Goal: Task Accomplishment & Management: Manage account settings

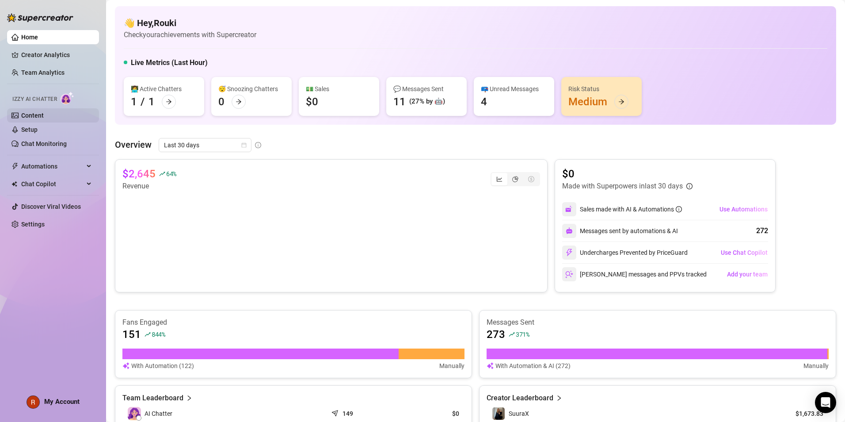
click at [38, 113] on link "Content" at bounding box center [32, 115] width 23 height 7
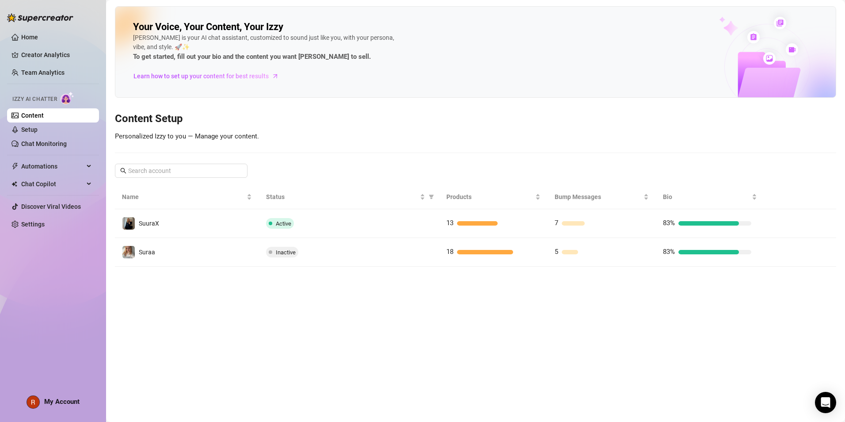
drag, startPoint x: 189, startPoint y: 223, endPoint x: 200, endPoint y: 229, distance: 12.7
click at [200, 229] on td "SuuraX" at bounding box center [187, 223] width 144 height 29
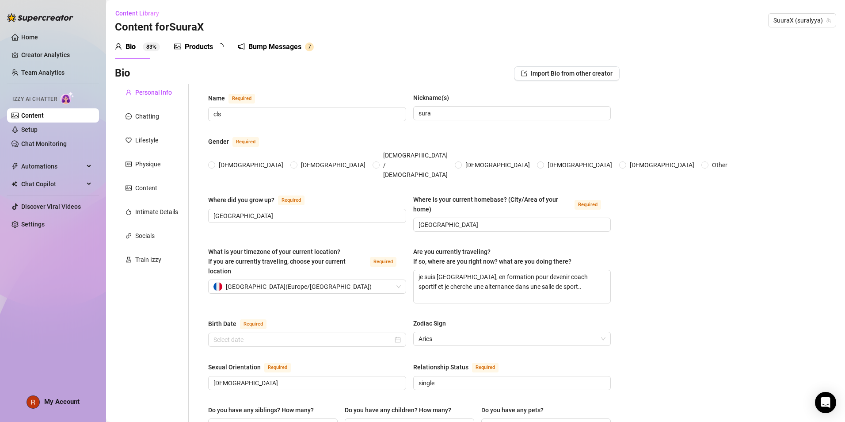
radio input "true"
type input "[DATE]"
click at [167, 115] on div "Chatting" at bounding box center [152, 116] width 74 height 17
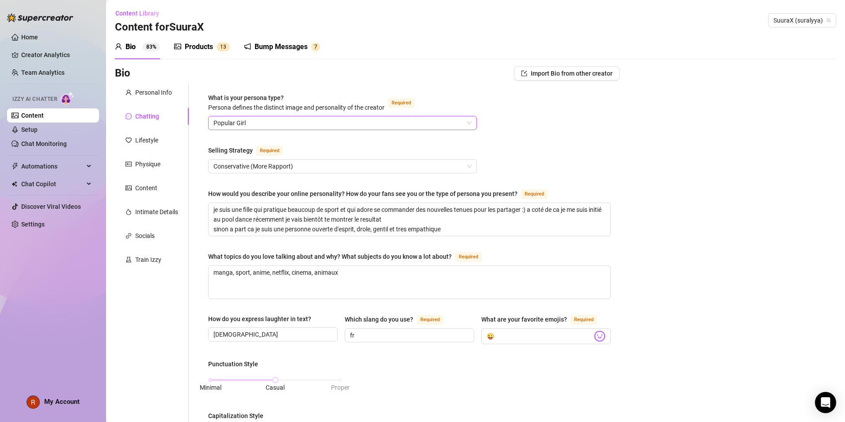
click at [222, 117] on span "Popular Girl" at bounding box center [343, 122] width 258 height 13
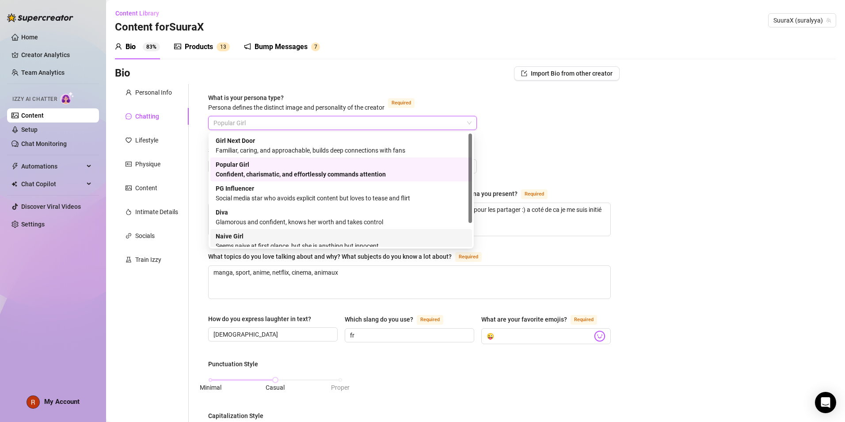
click at [273, 234] on div "Naive Girl Seems naive at first glance, but she is anything but innocent" at bounding box center [341, 240] width 251 height 19
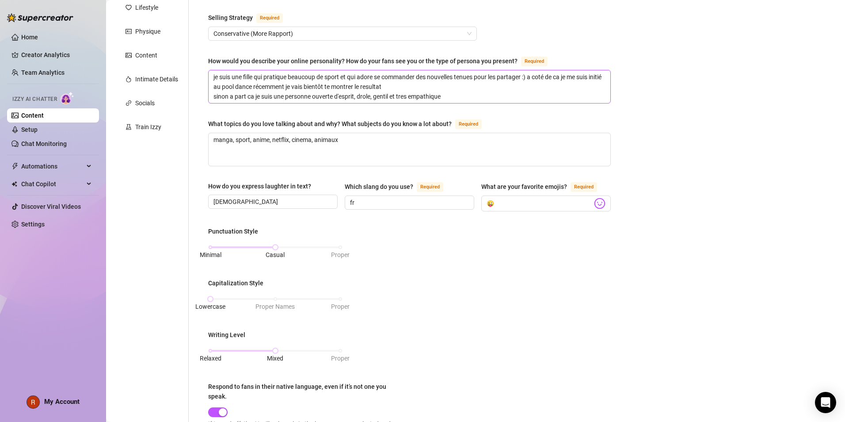
scroll to position [177, 0]
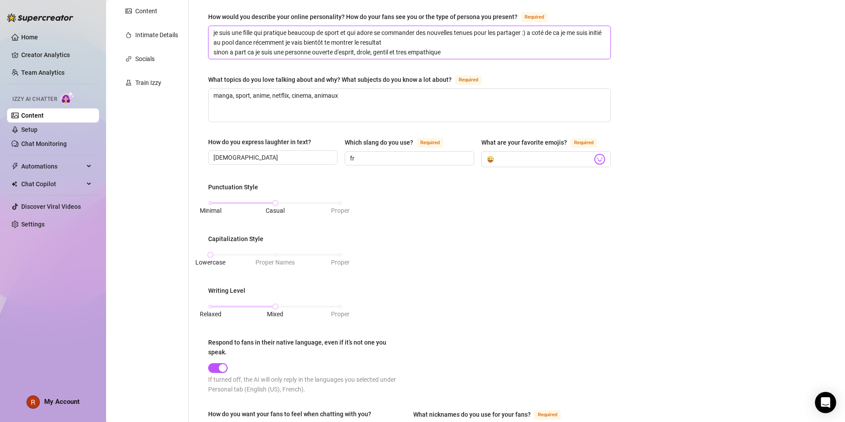
click at [465, 57] on textarea "je suis une fille qui pratique beaucoup de sport et qui adore se commander des …" at bounding box center [410, 42] width 402 height 33
type textarea "je suis une fille qui pratique beaucoup de sport et qui adore se commander des …"
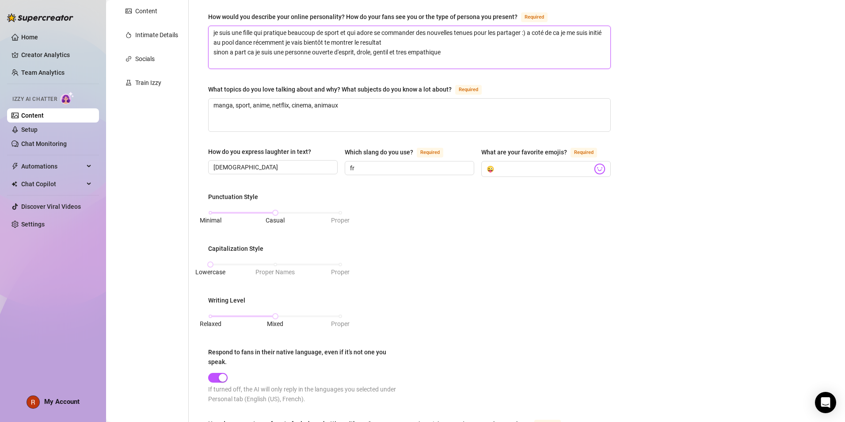
scroll to position [0, 0]
type textarea "je suis une fille qui pratique beaucoup de sport et qui adore se commander des …"
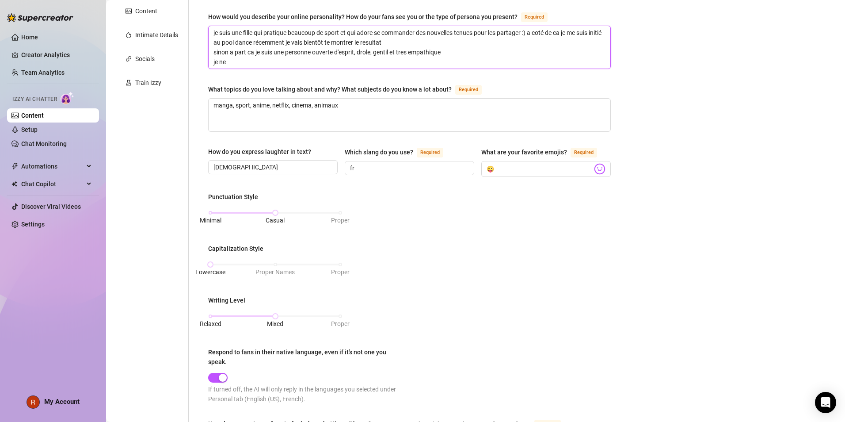
type textarea "je suis une fille qui pratique beaucoup de sport et qui adore se commander des …"
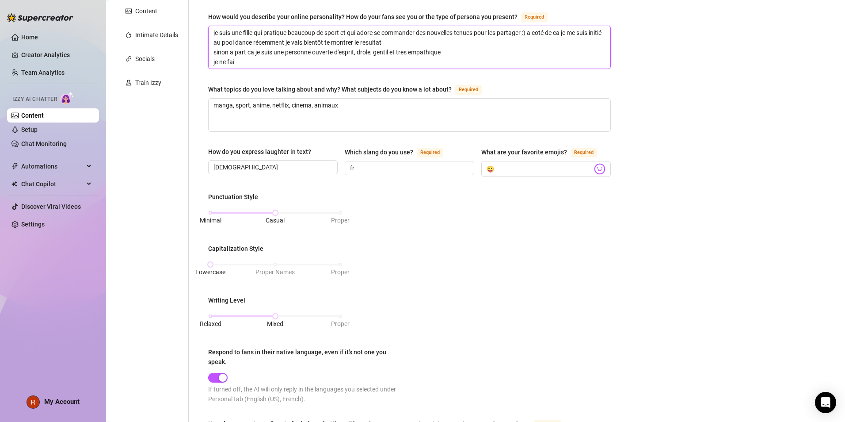
type textarea "je suis une fille qui pratique beaucoup de sport et qui adore se commander des …"
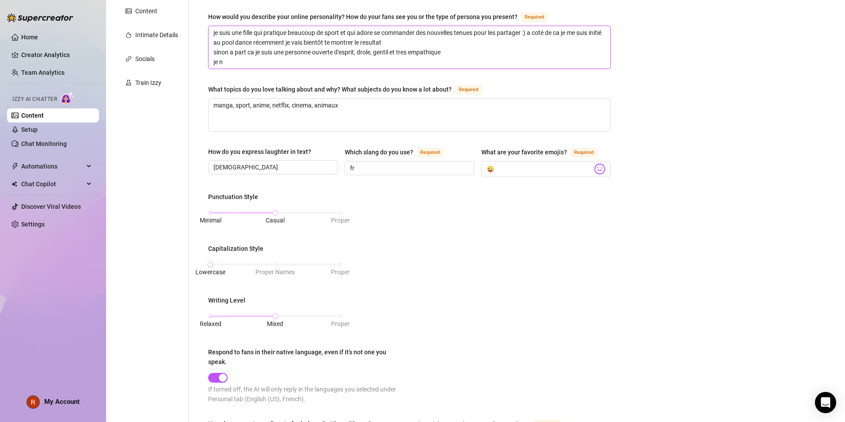
type textarea "je suis une fille qui pratique beaucoup de sport et qui adore se commander des …"
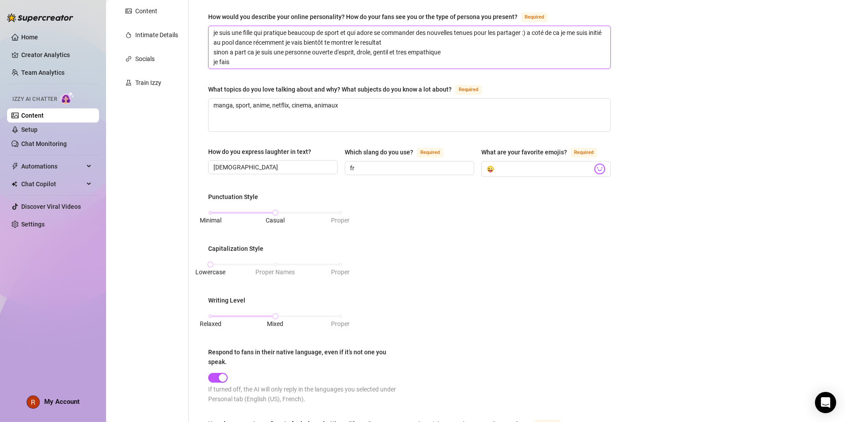
type textarea "je suis une fille qui pratique beaucoup de sport et qui adore se commander des …"
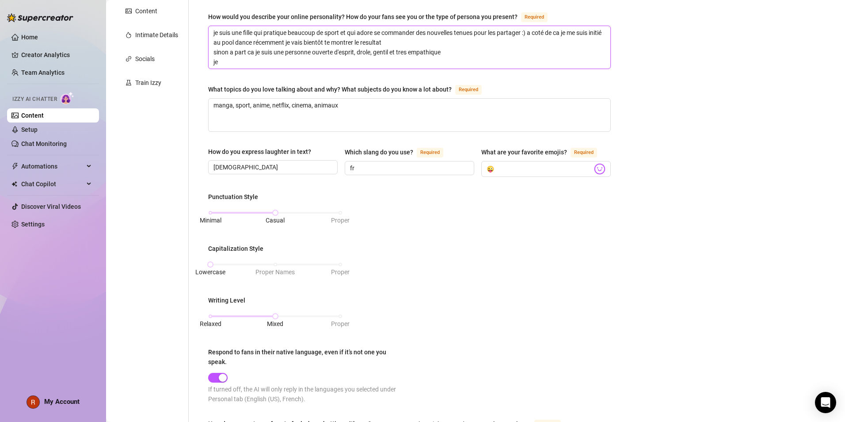
type textarea "je suis une fille qui pratique beaucoup de sport et qui adore se commander des …"
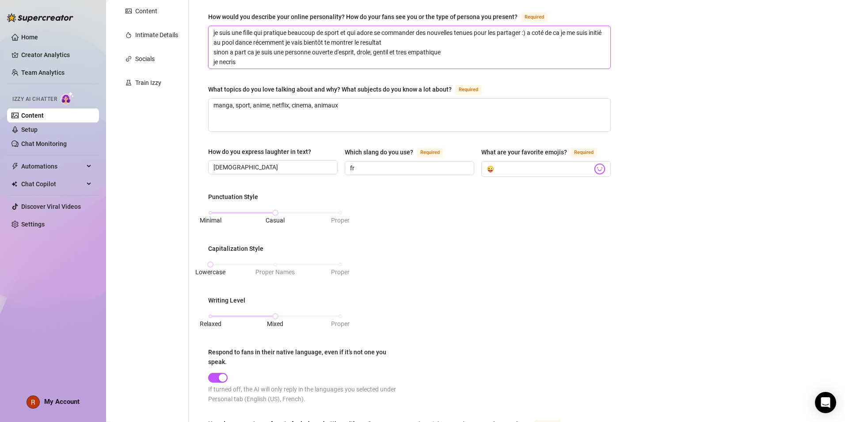
type textarea "je suis une fille qui pratique beaucoup de sport et qui adore se commander des …"
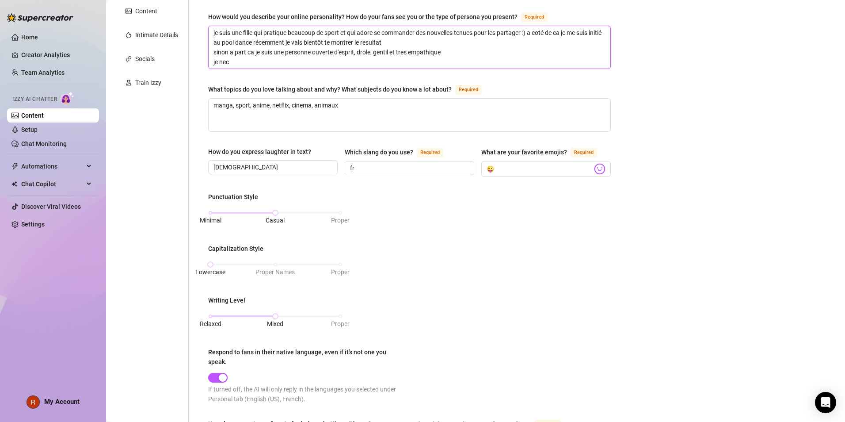
type textarea "je suis une fille qui pratique beaucoup de sport et qui adore se commander des …"
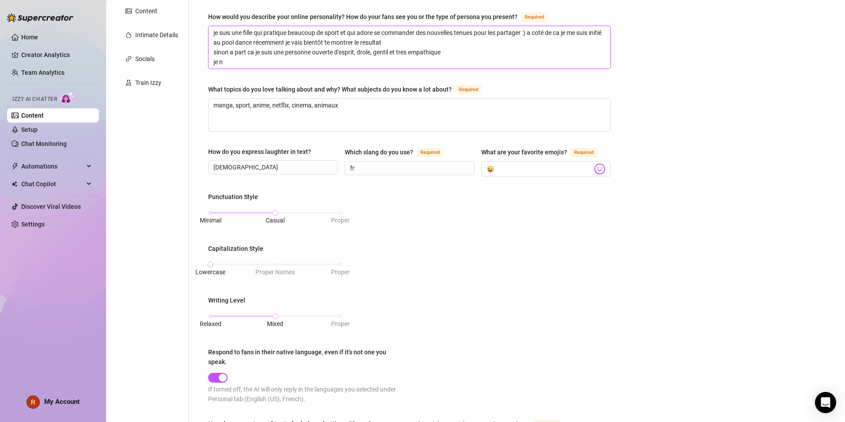
type textarea "je suis une fille qui pratique beaucoup de sport et qui adore se commander des …"
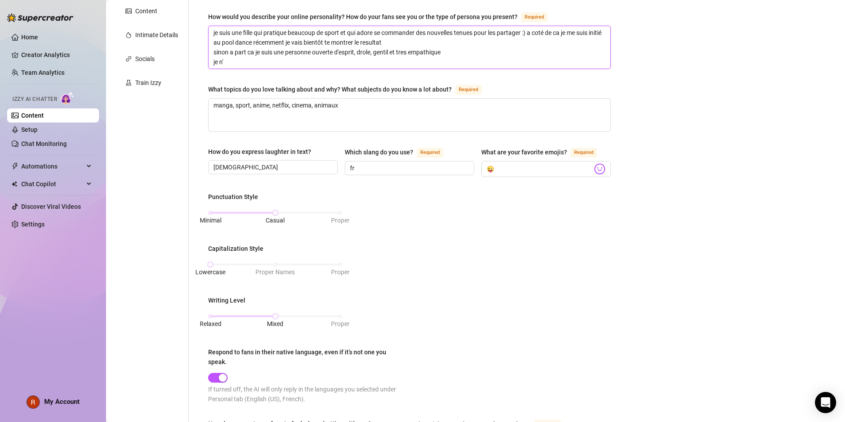
type textarea "je suis une fille qui pratique beaucoup de sport et qui adore se commander des …"
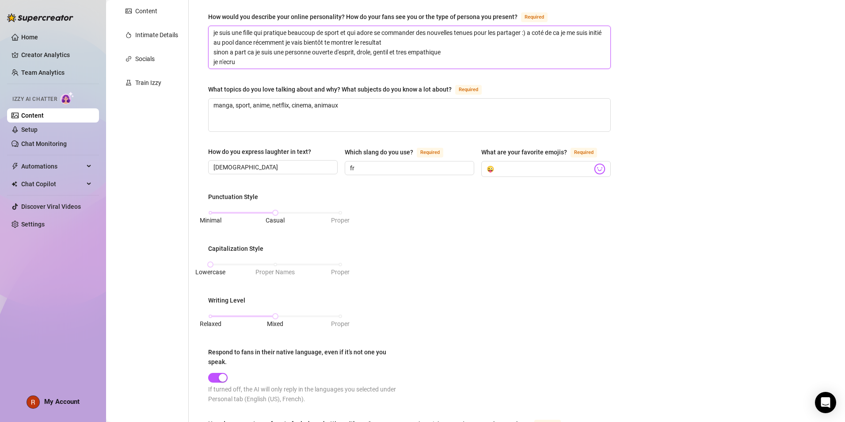
type textarea "je suis une fille qui pratique beaucoup de sport et qui adore se commander des …"
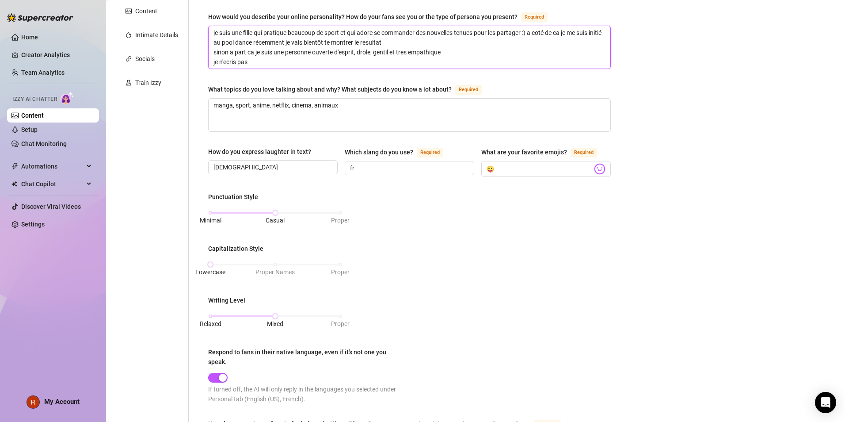
type textarea "je suis une fille qui pratique beaucoup de sport et qui adore se commander des …"
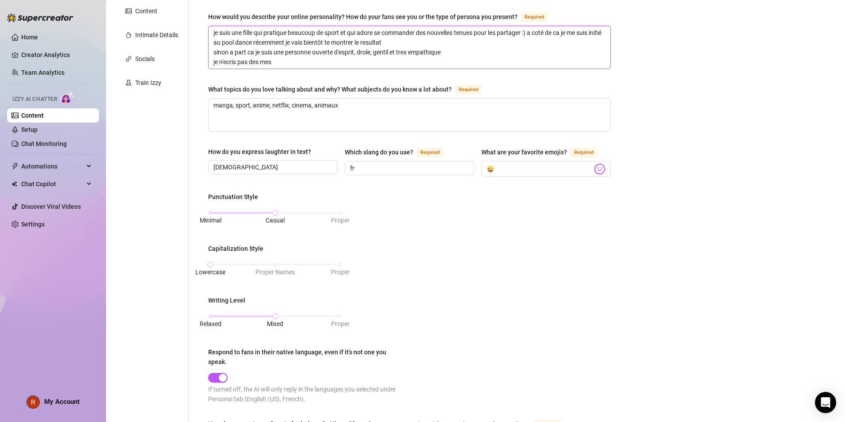
type textarea "je suis une fille qui pratique beaucoup de sport et qui adore se commander des …"
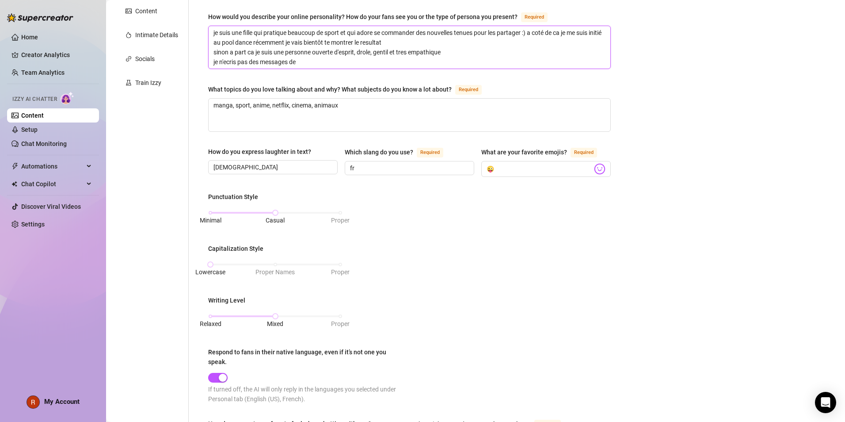
type textarea "je suis une fille qui pratique beaucoup de sport et qui adore se commander des …"
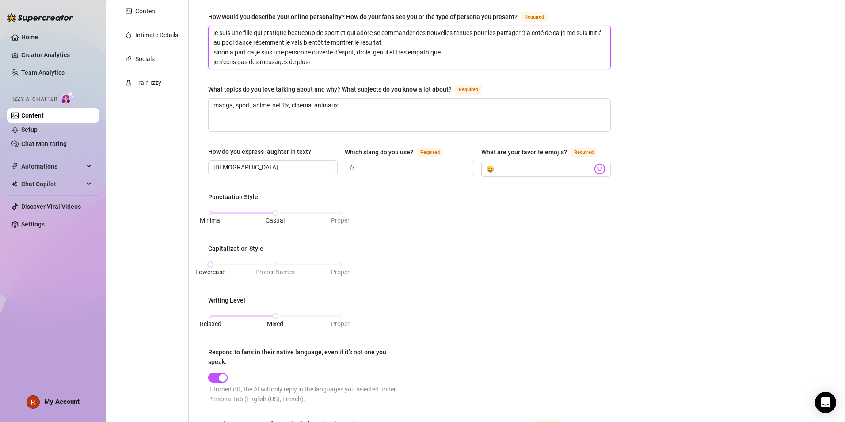
type textarea "je suis une fille qui pratique beaucoup de sport et qui adore se commander des …"
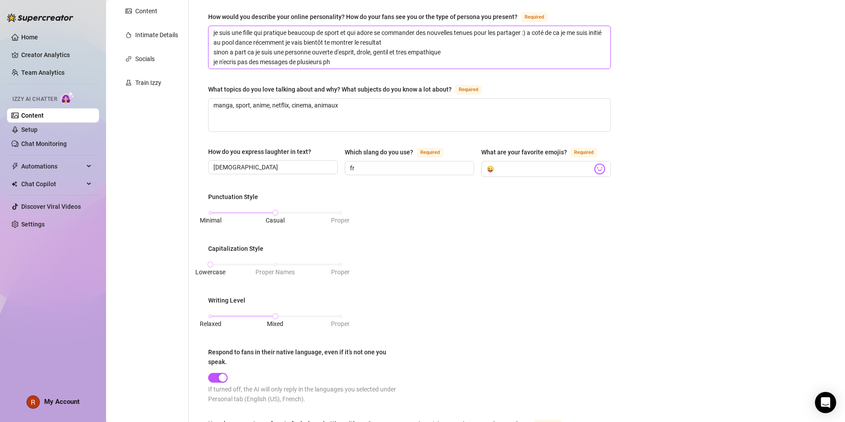
type textarea "je suis une fille qui pratique beaucoup de sport et qui adore se commander des …"
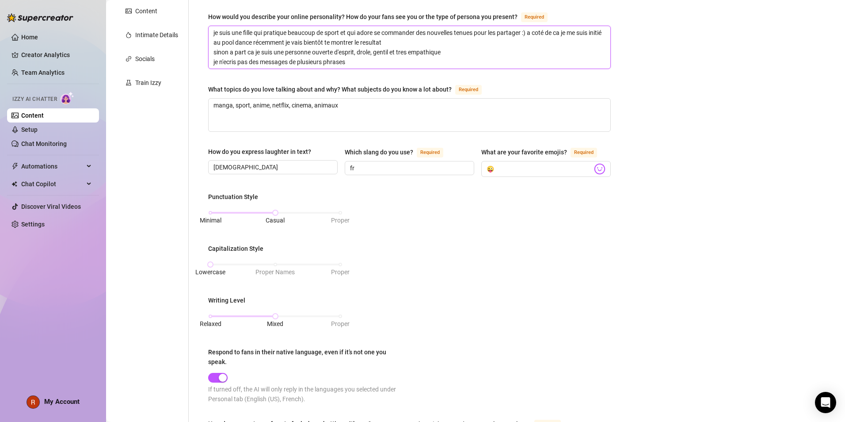
type textarea "je suis une fille qui pratique beaucoup de sport et qui adore se commander des …"
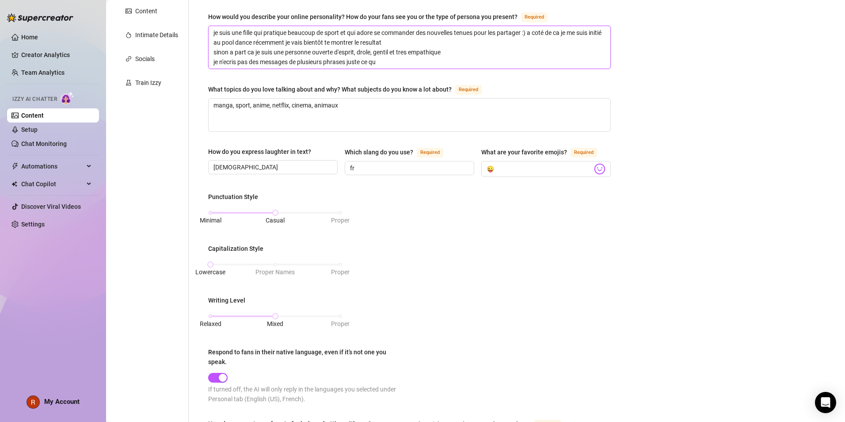
type textarea "je suis une fille qui pratique beaucoup de sport et qui adore se commander des …"
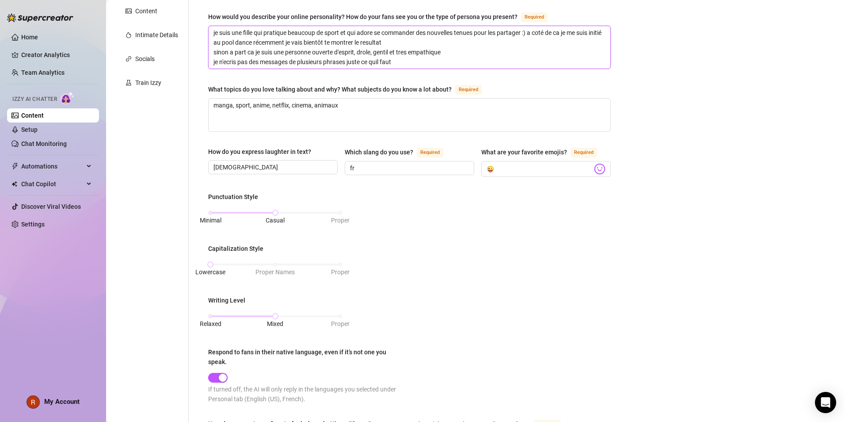
type textarea "je suis une fille qui pratique beaucoup de sport et qui adore se commander des …"
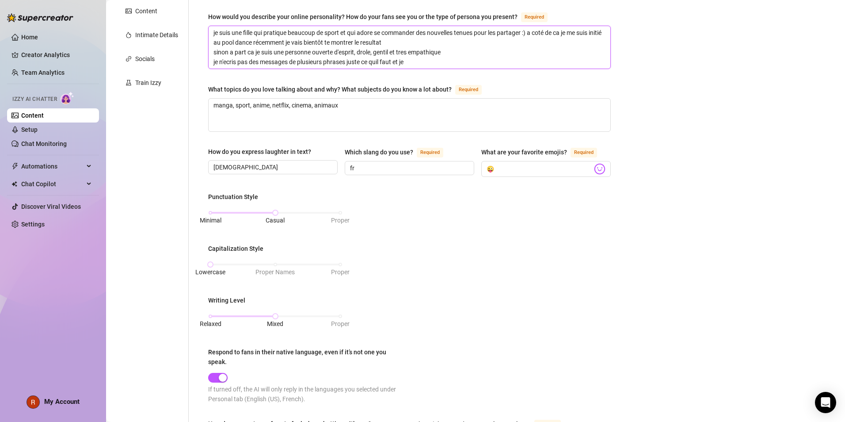
type textarea "je suis une fille qui pratique beaucoup de sport et qui adore se commander des …"
click at [467, 51] on textarea "je suis une fille qui pratique beaucoup de sport et qui adore se commander des …" at bounding box center [410, 47] width 402 height 42
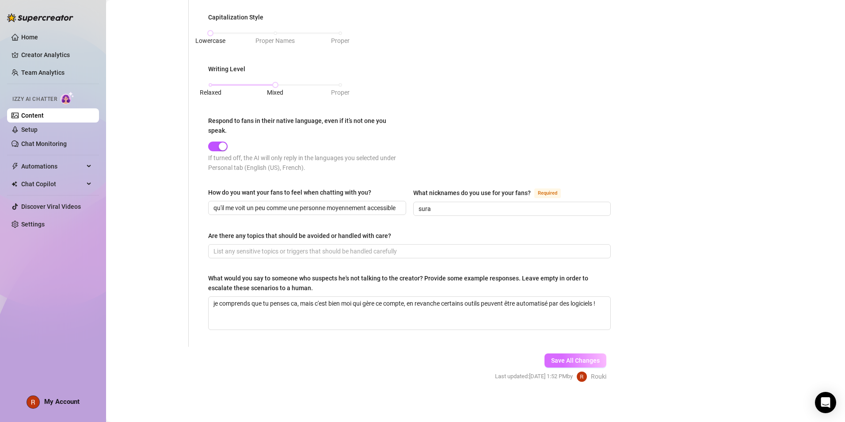
click at [585, 357] on span "Save All Changes" at bounding box center [575, 360] width 49 height 7
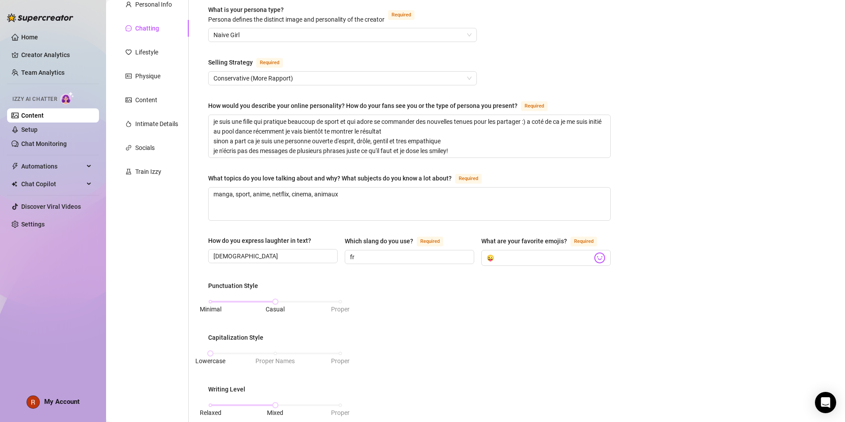
scroll to position [88, 0]
click at [236, 254] on input "[DEMOGRAPHIC_DATA]" at bounding box center [272, 256] width 117 height 10
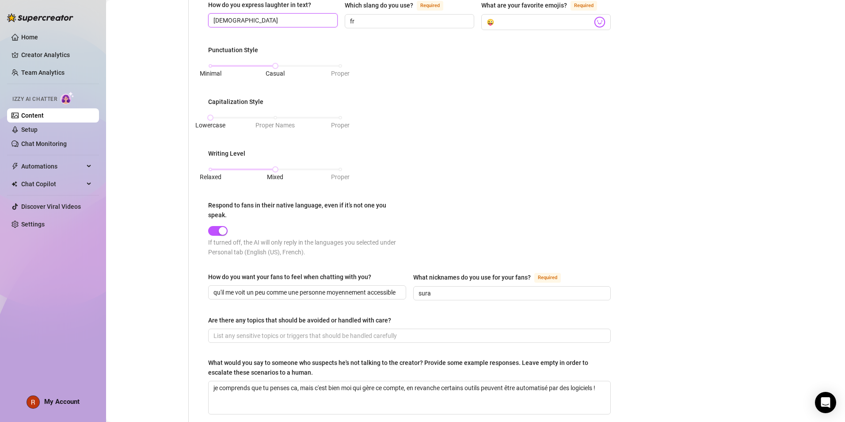
scroll to position [354, 0]
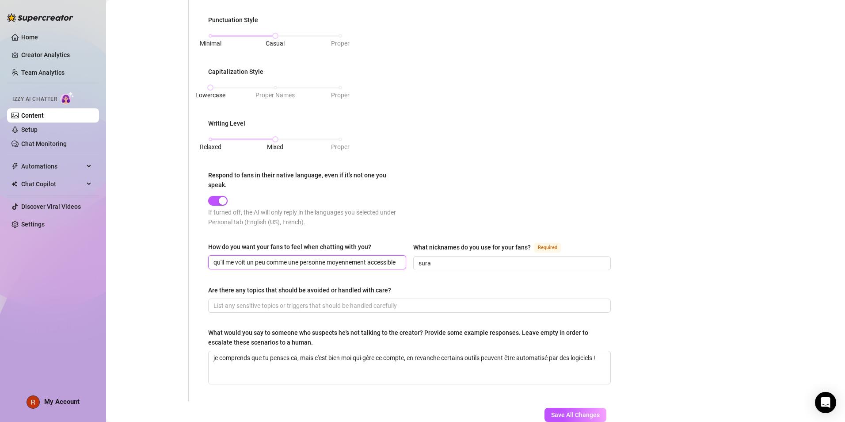
click at [377, 262] on input "qu'il me voit un peu comme une personne moyennement accessible" at bounding box center [307, 262] width 186 height 10
click at [365, 257] on input "qu'il me voit un peu comme une personne moyennement accessible" at bounding box center [307, 262] width 186 height 10
click at [367, 257] on input "qu'il me voit un peu comme une personne moyennement accessible" at bounding box center [307, 262] width 186 height 10
click at [368, 257] on input "qu'il me voit un peu comme une personne moyennement accessible" at bounding box center [307, 262] width 186 height 10
click at [392, 252] on div "How do you want your fans to feel when chatting with you?" at bounding box center [307, 248] width 198 height 13
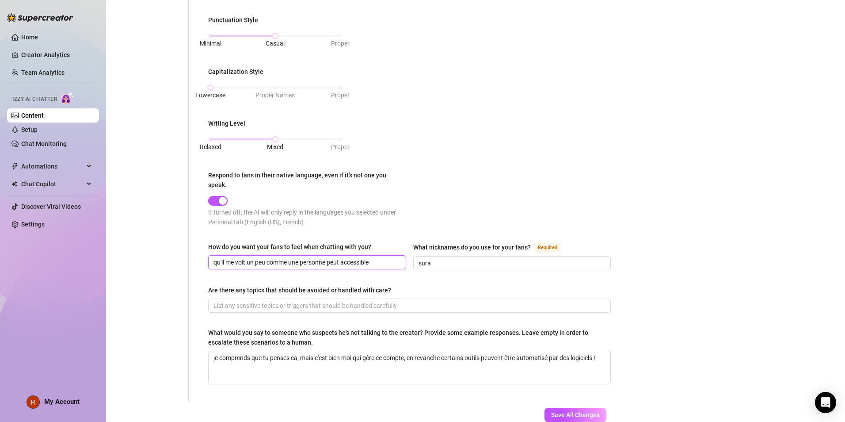
click at [384, 262] on input "qu'il me voit un peu comme une personne peut accessible" at bounding box center [307, 262] width 186 height 10
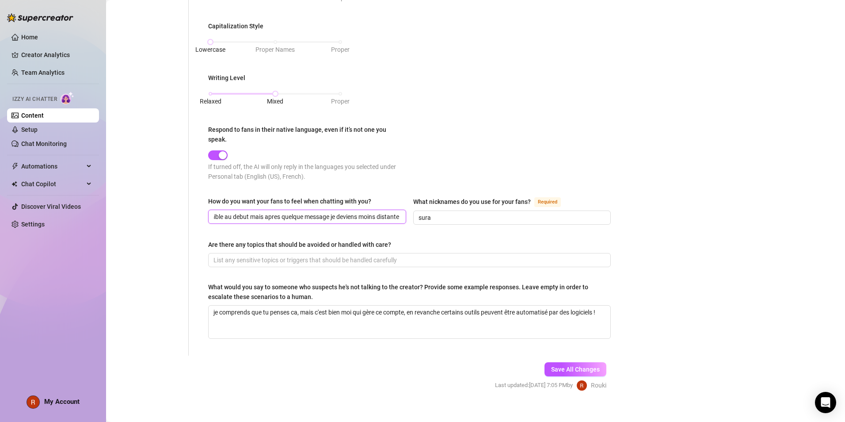
scroll to position [408, 0]
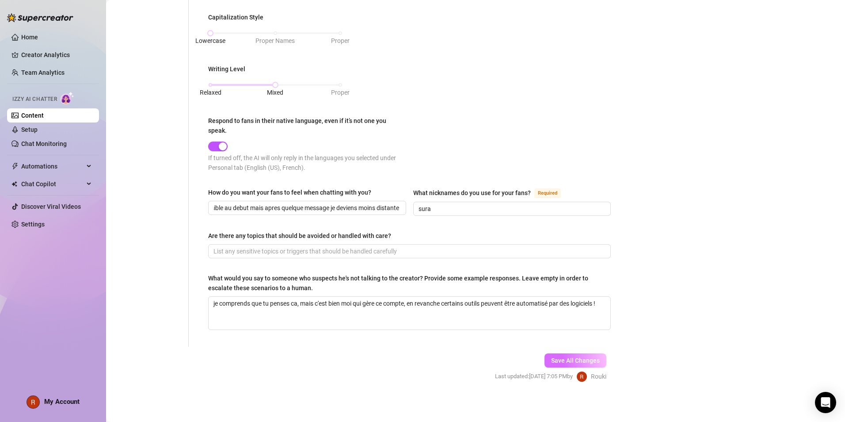
click at [574, 358] on span "Save All Changes" at bounding box center [575, 360] width 49 height 7
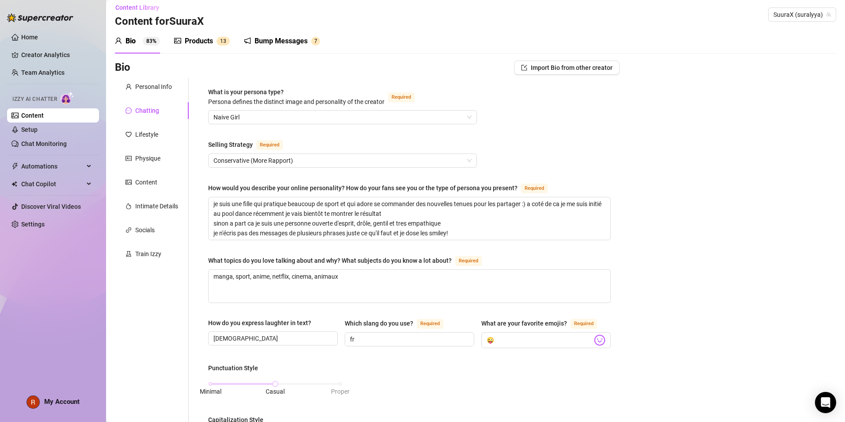
scroll to position [0, 0]
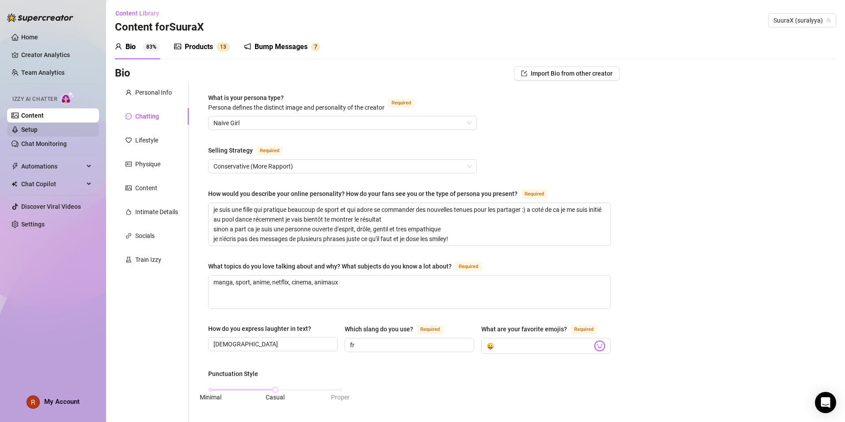
click at [38, 133] on link "Setup" at bounding box center [29, 129] width 16 height 7
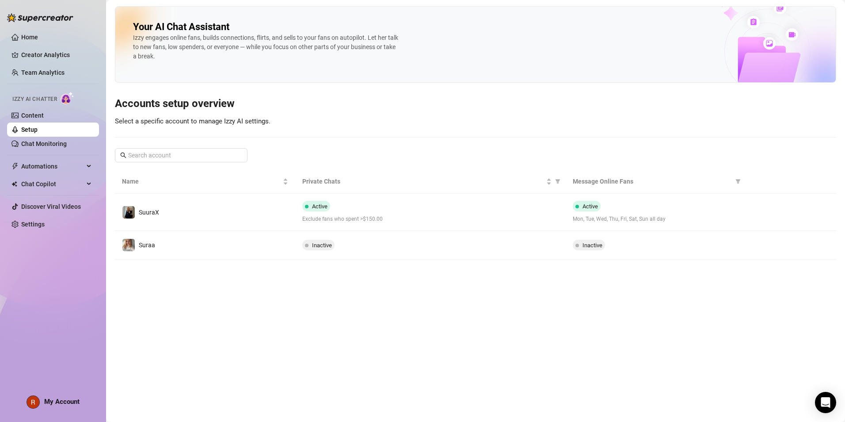
click at [38, 128] on link "Setup" at bounding box center [29, 129] width 16 height 7
click at [44, 118] on link "Content" at bounding box center [32, 115] width 23 height 7
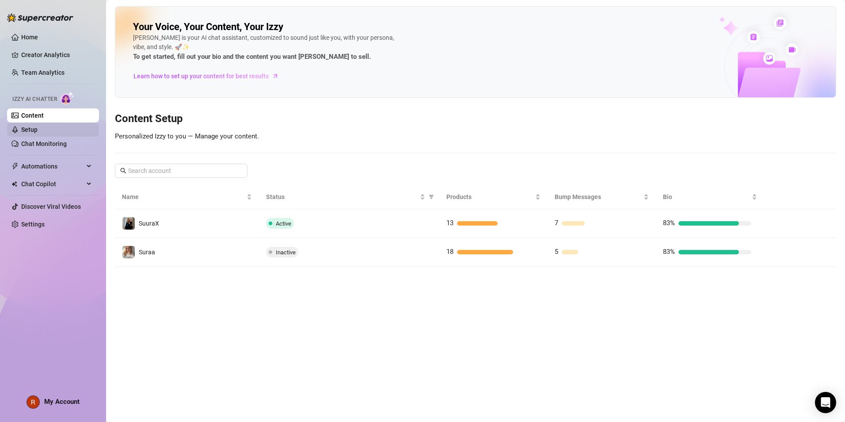
click at [38, 128] on link "Setup" at bounding box center [29, 129] width 16 height 7
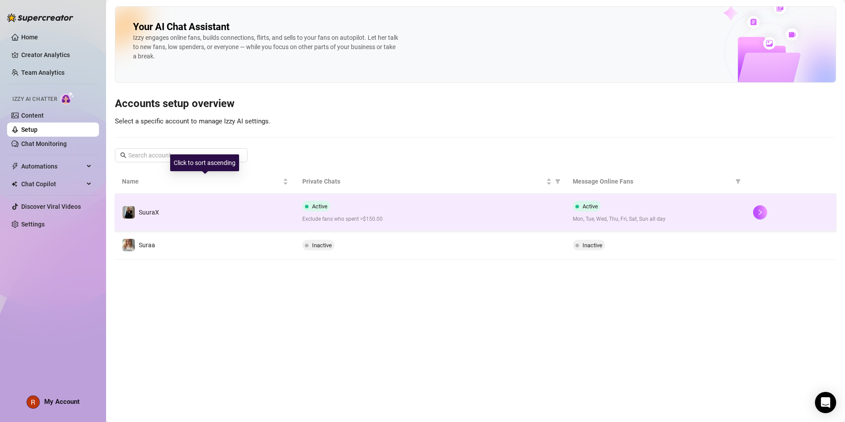
click at [237, 213] on td "SuuraX" at bounding box center [205, 212] width 180 height 37
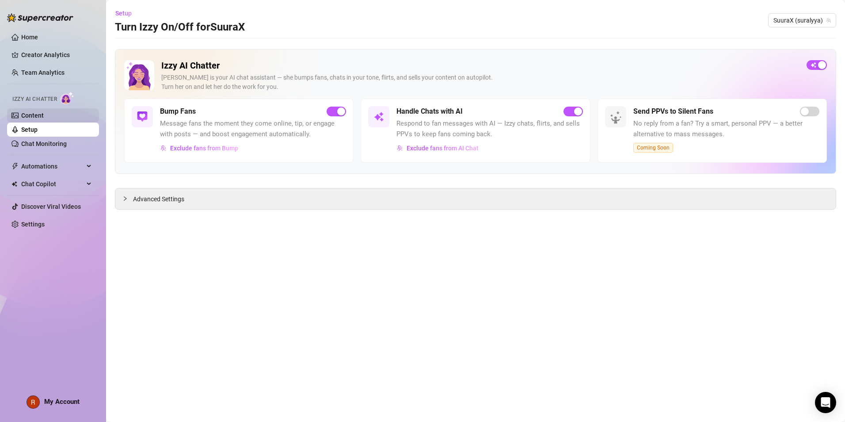
click at [44, 112] on link "Content" at bounding box center [32, 115] width 23 height 7
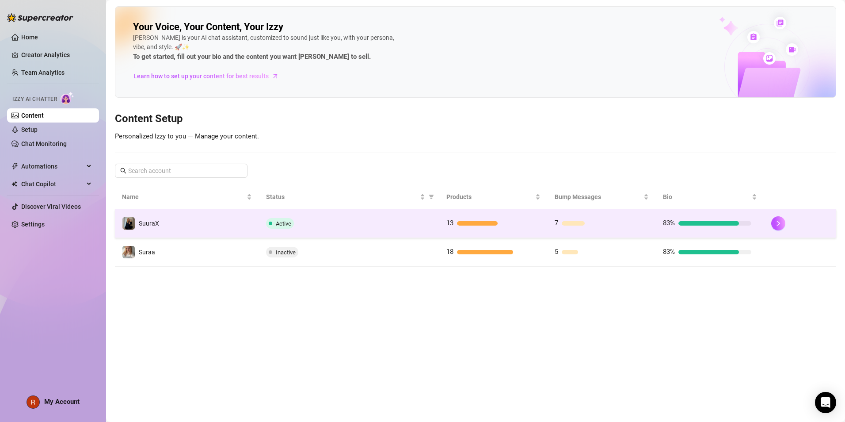
click at [384, 235] on td "Active" at bounding box center [349, 223] width 180 height 29
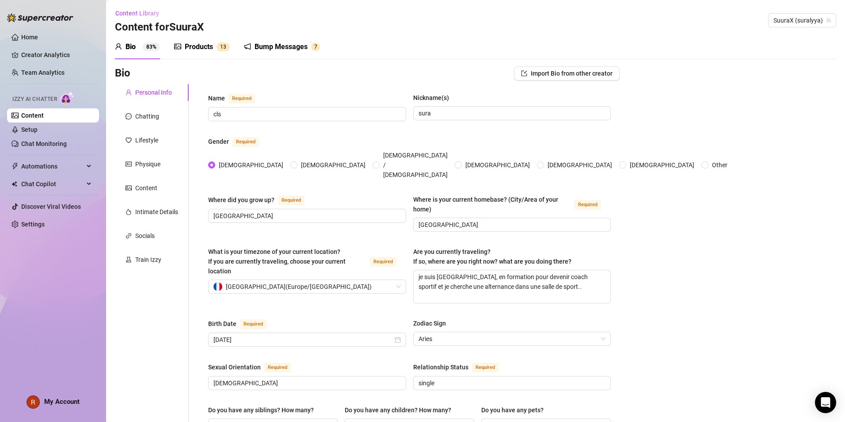
click at [257, 54] on div "Bump Messages 7" at bounding box center [282, 46] width 76 height 25
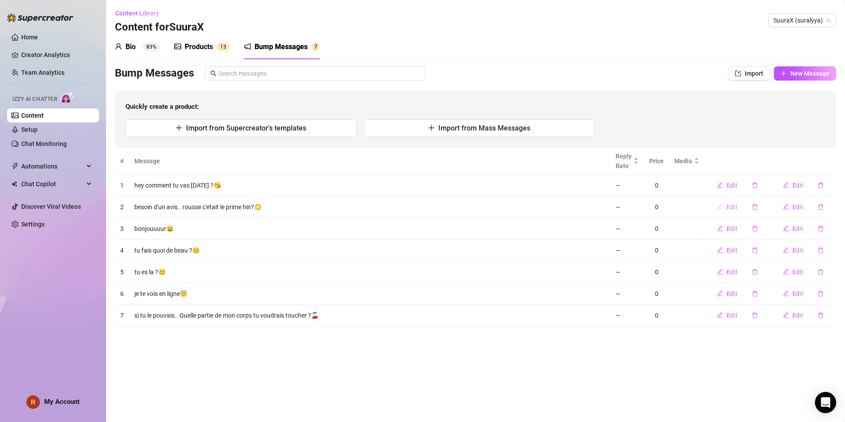
click at [735, 203] on span "Edit" at bounding box center [732, 206] width 11 height 7
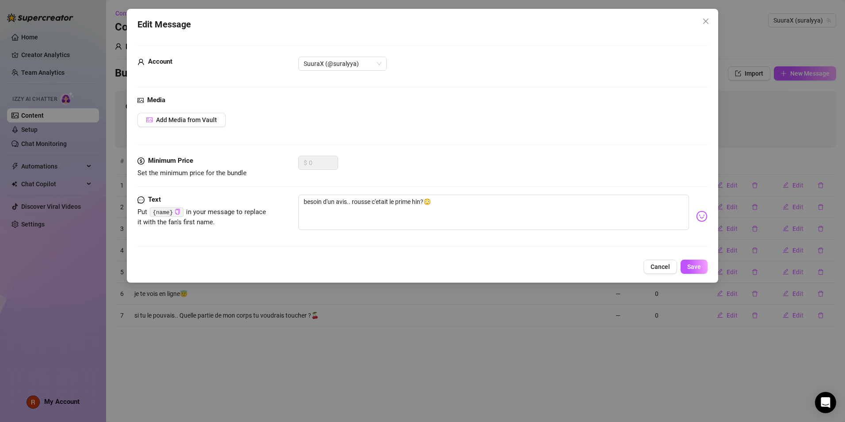
click at [213, 127] on div "Media Add Media from Vault" at bounding box center [423, 125] width 570 height 61
click at [215, 123] on span "Add Media from Vault" at bounding box center [186, 119] width 61 height 7
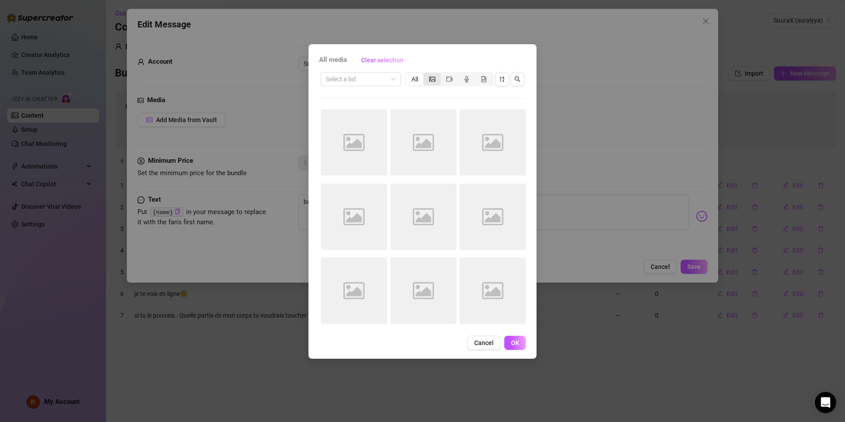
click at [424, 81] on div "segmented control" at bounding box center [432, 79] width 17 height 12
click at [426, 74] on input "segmented control" at bounding box center [426, 74] width 0 height 0
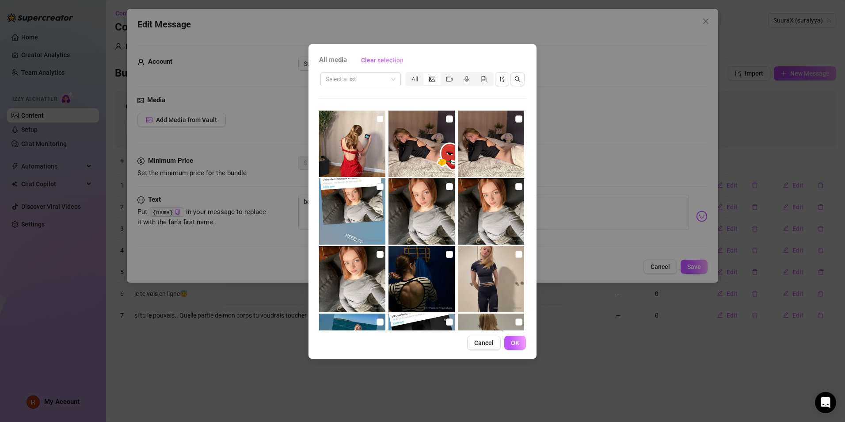
scroll to position [1361, 0]
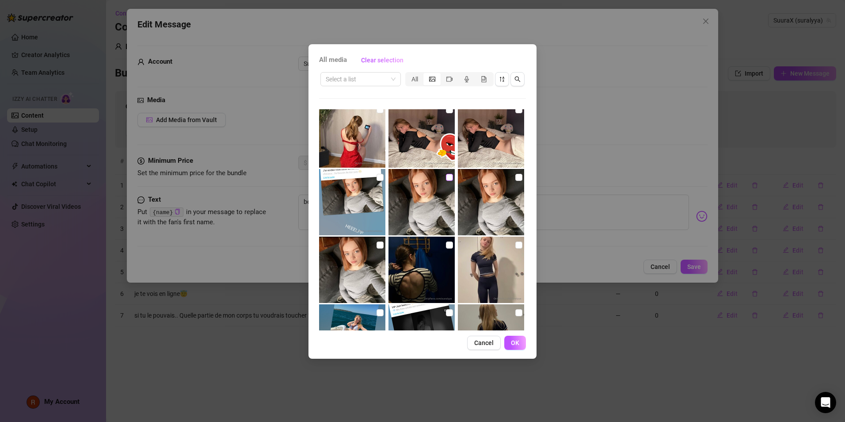
click at [449, 174] on input "checkbox" at bounding box center [449, 177] width 7 height 7
click at [516, 347] on button "OK" at bounding box center [515, 343] width 22 height 14
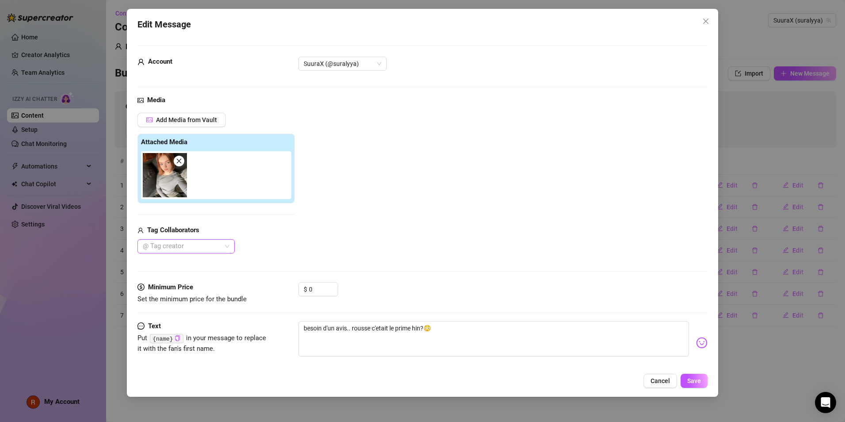
scroll to position [12, 0]
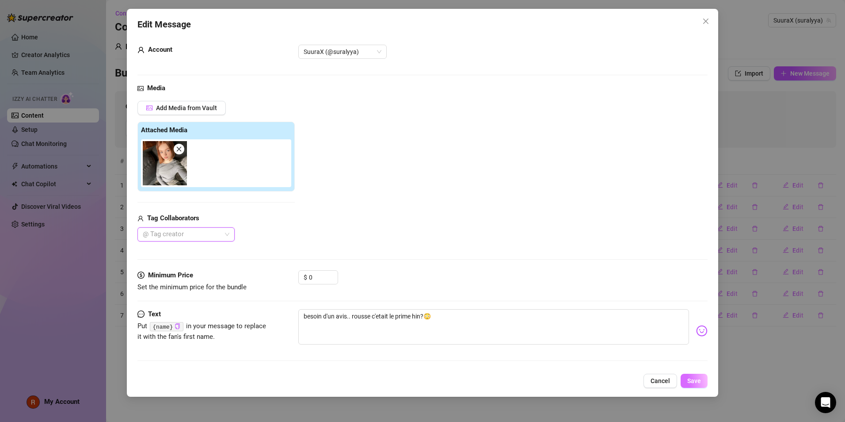
click at [703, 380] on button "Save" at bounding box center [694, 381] width 27 height 14
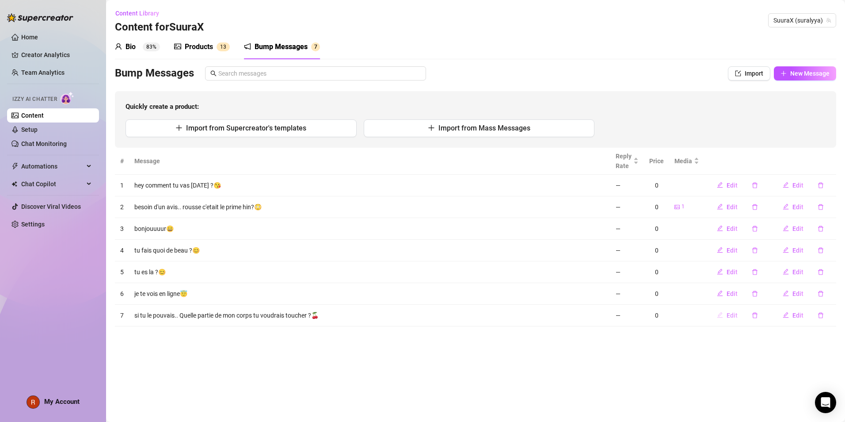
click at [734, 312] on span "Edit" at bounding box center [732, 315] width 11 height 7
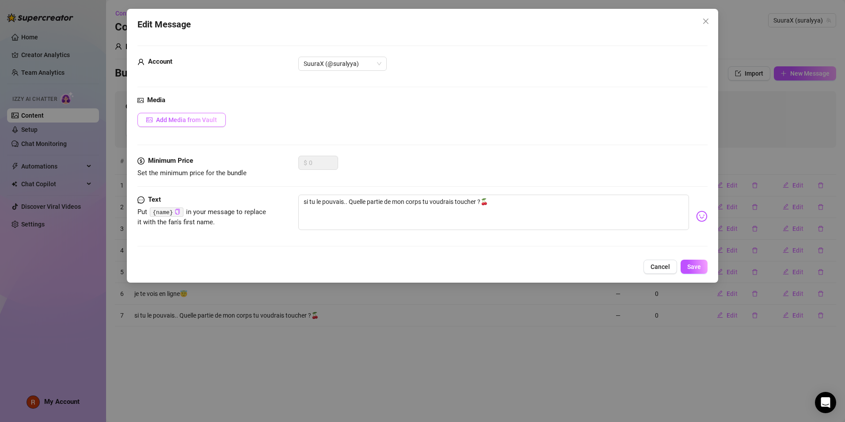
click at [176, 113] on button "Add Media from Vault" at bounding box center [182, 120] width 88 height 14
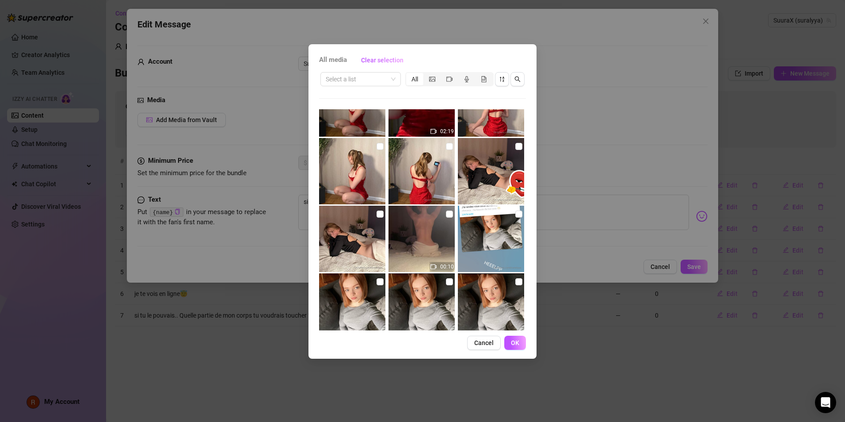
scroll to position [2178, 0]
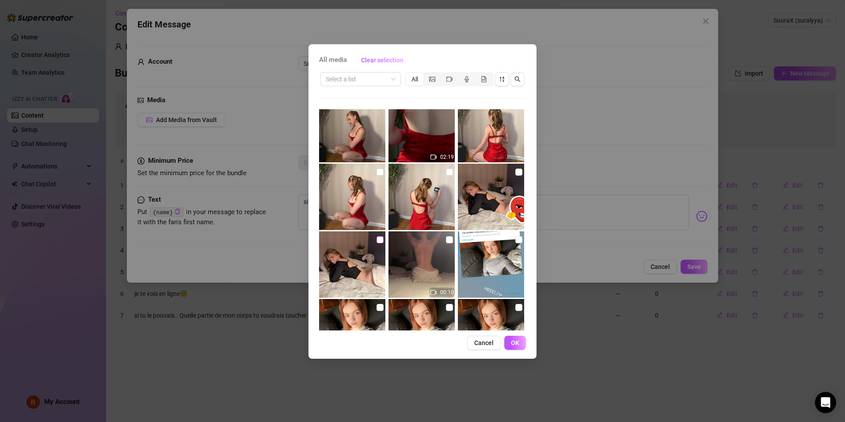
click at [377, 239] on input "checkbox" at bounding box center [380, 239] width 7 height 7
click at [381, 242] on input "checkbox" at bounding box center [380, 239] width 7 height 7
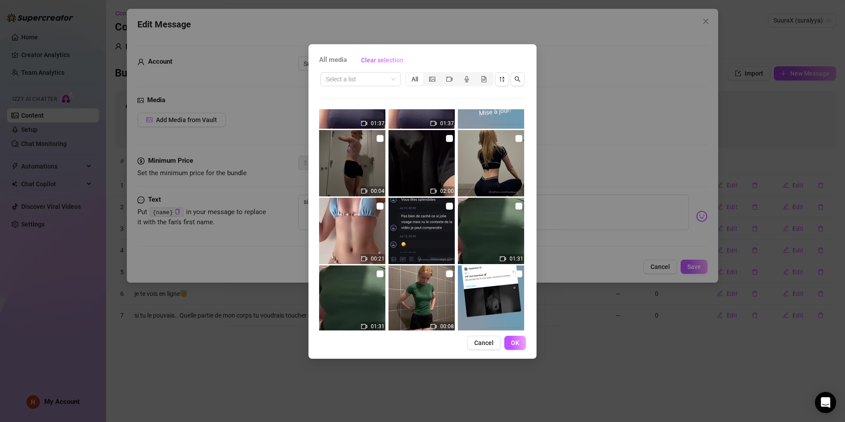
scroll to position [2709, 0]
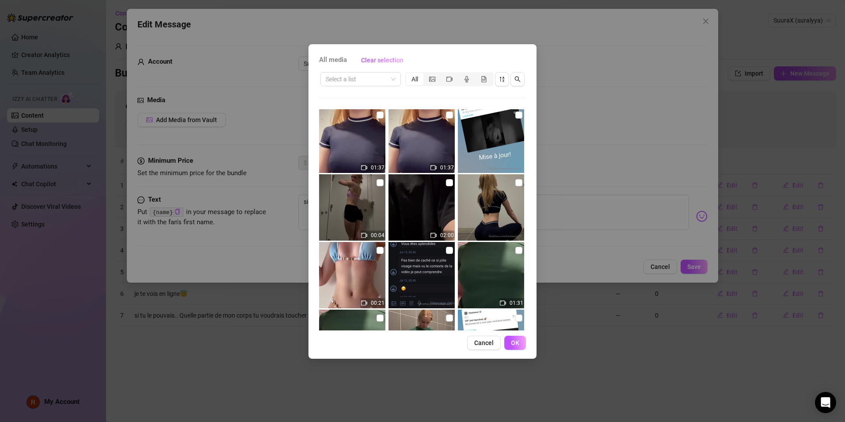
click at [518, 186] on img at bounding box center [491, 207] width 66 height 66
click at [516, 185] on input "checkbox" at bounding box center [519, 182] width 7 height 7
click at [517, 340] on span "OK" at bounding box center [515, 342] width 8 height 7
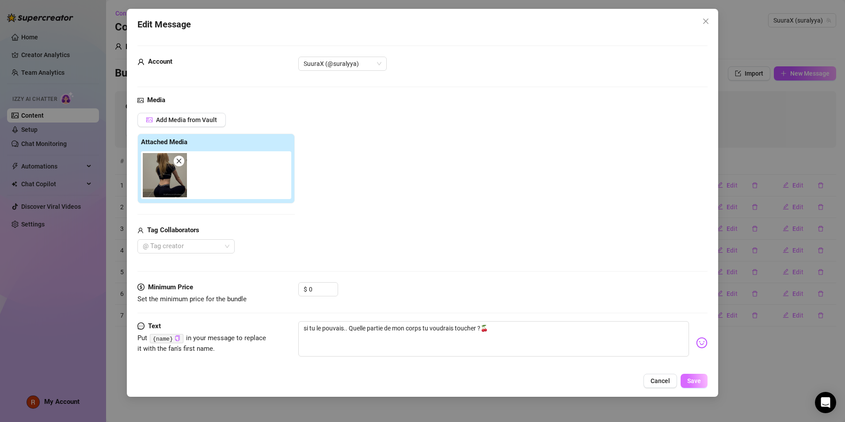
click at [698, 374] on button "Save" at bounding box center [694, 381] width 27 height 14
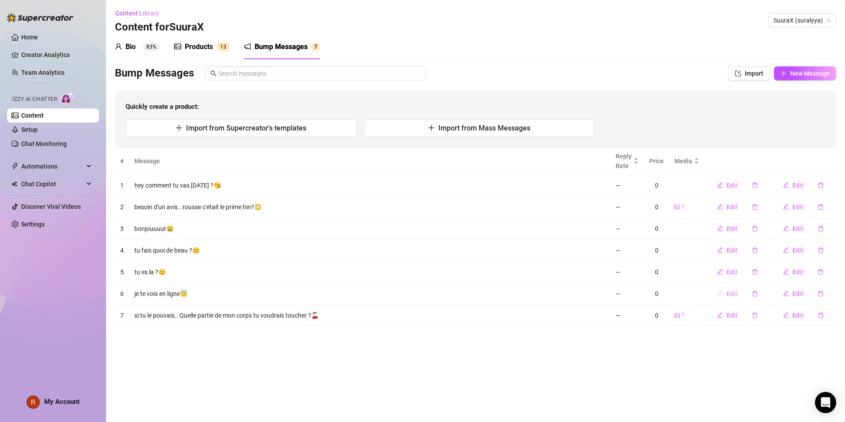
click at [730, 291] on span "Edit" at bounding box center [732, 293] width 11 height 7
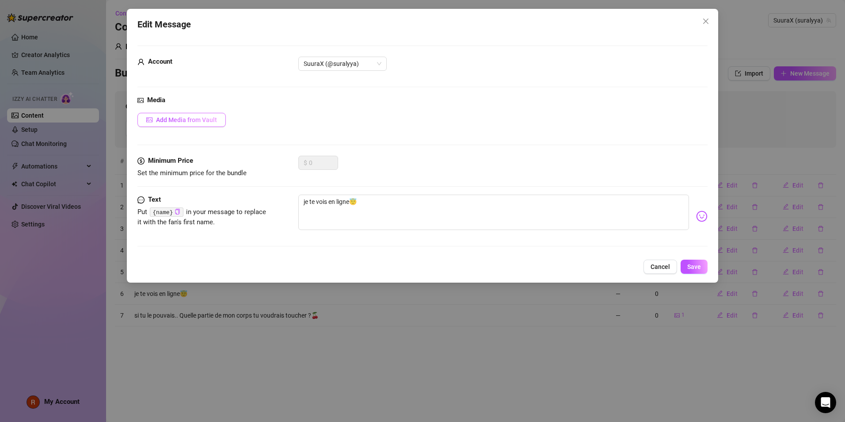
click at [198, 126] on button "Add Media from Vault" at bounding box center [182, 120] width 88 height 14
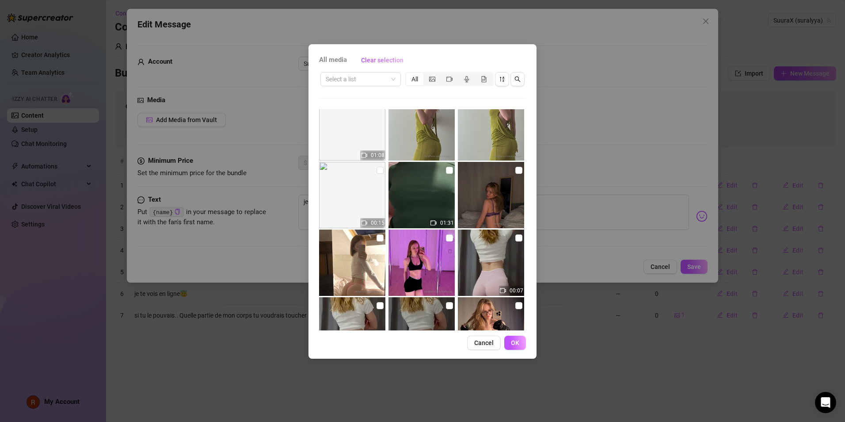
scroll to position [442, 0]
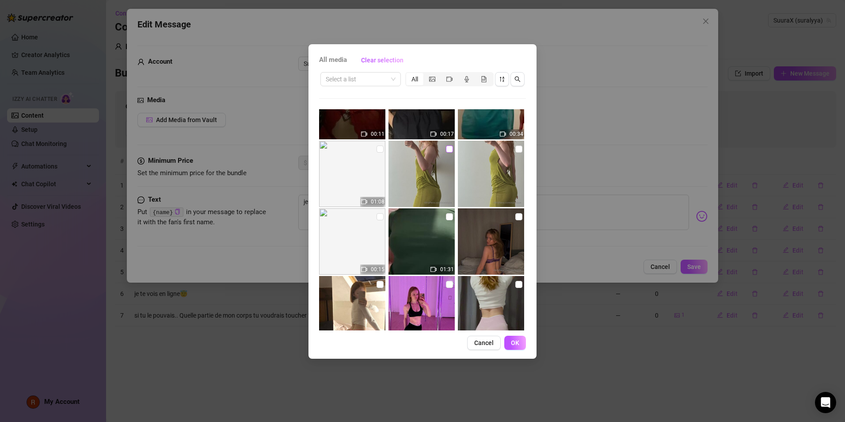
click at [448, 147] on input "checkbox" at bounding box center [449, 148] width 7 height 7
click at [511, 340] on button "OK" at bounding box center [515, 343] width 22 height 14
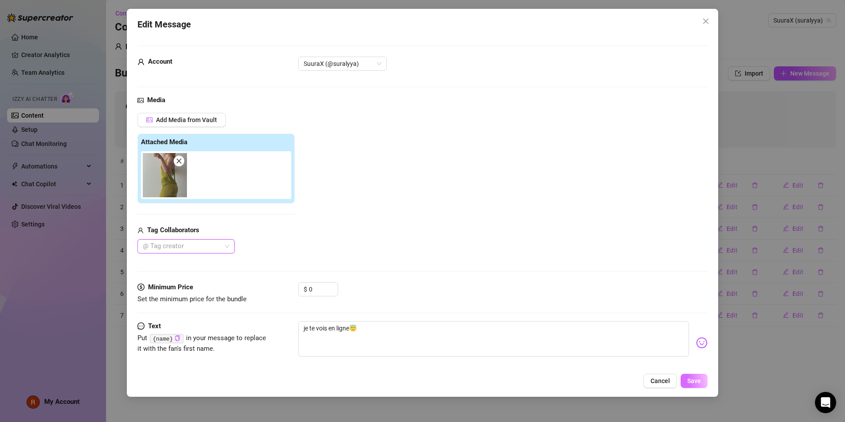
click at [693, 376] on button "Save" at bounding box center [694, 381] width 27 height 14
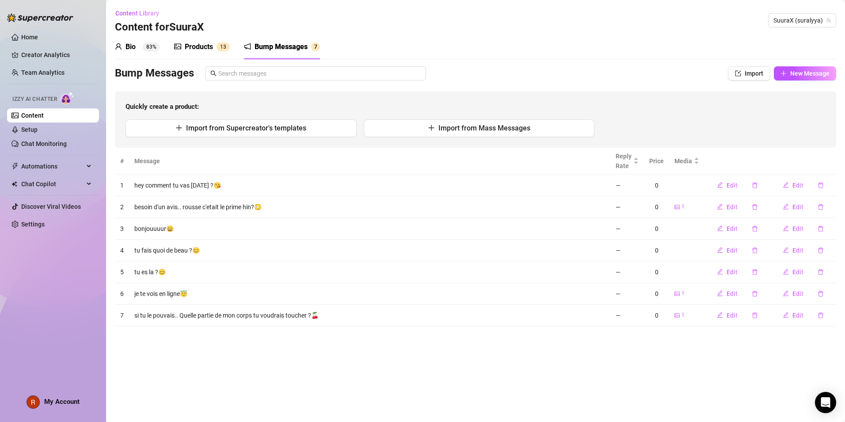
click at [23, 117] on link "Content" at bounding box center [32, 115] width 23 height 7
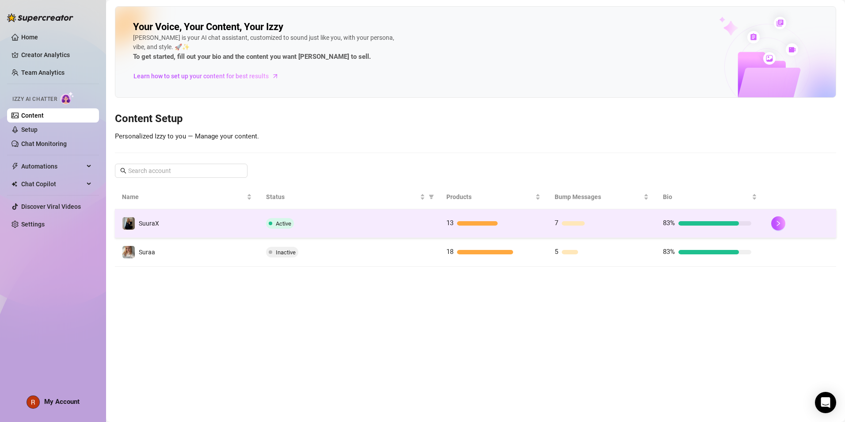
click at [252, 234] on td "SuuraX" at bounding box center [187, 223] width 144 height 29
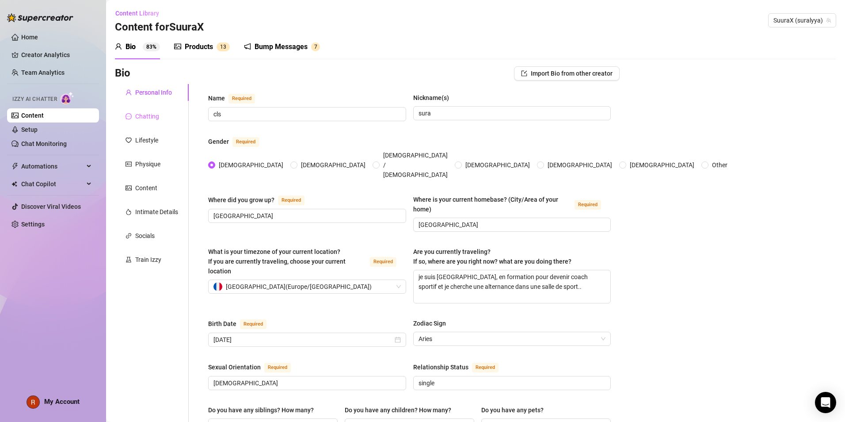
click at [161, 114] on div "Chatting" at bounding box center [152, 116] width 74 height 17
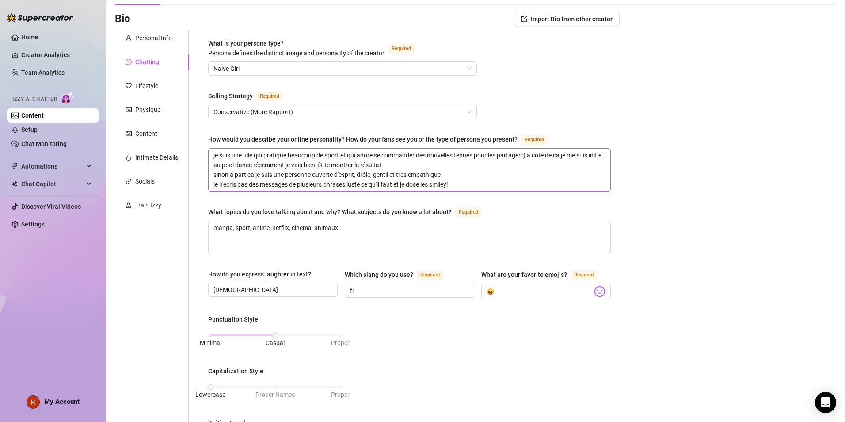
scroll to position [10, 0]
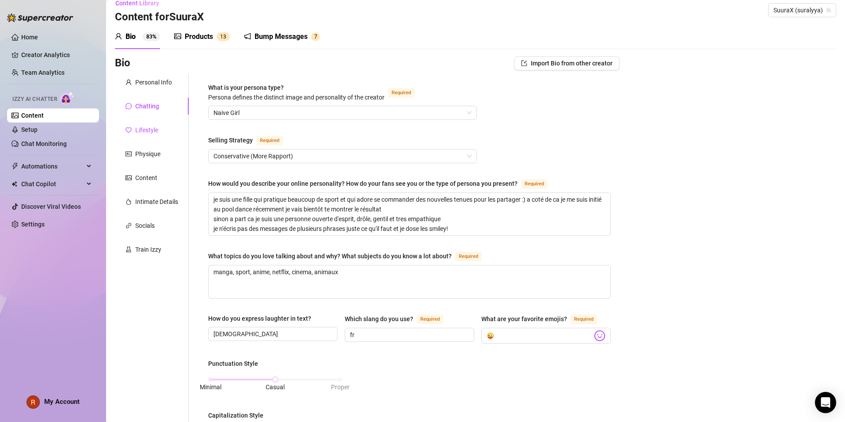
click at [144, 126] on div "Lifestyle" at bounding box center [146, 130] width 23 height 10
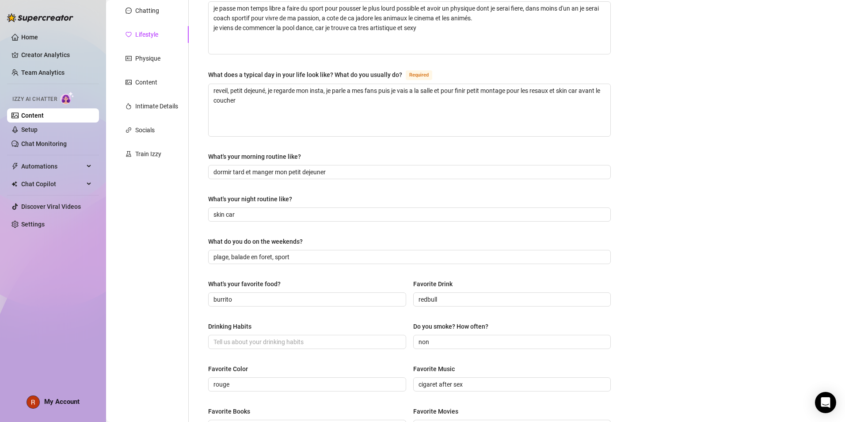
scroll to position [143, 0]
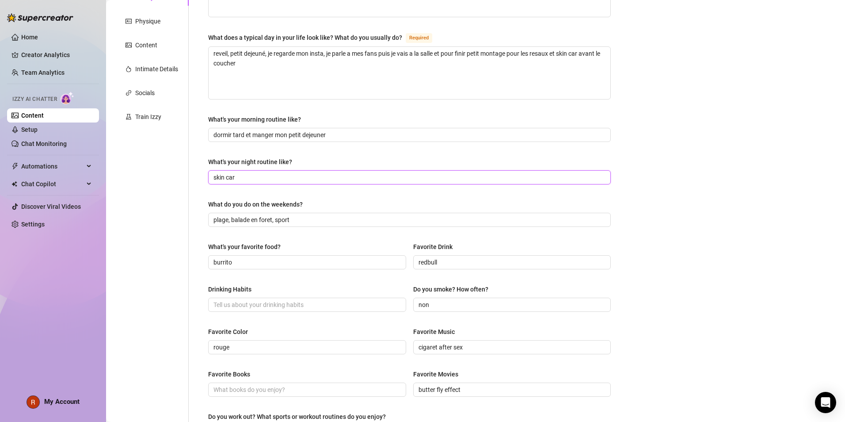
click at [343, 174] on input "skin car" at bounding box center [409, 177] width 390 height 10
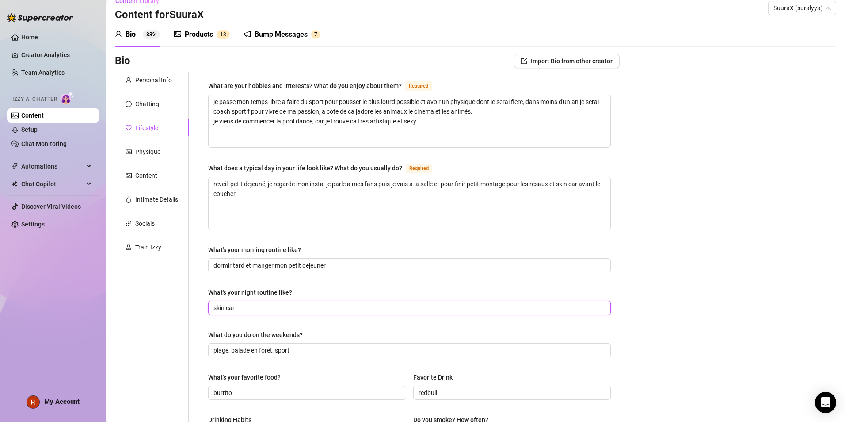
scroll to position [0, 0]
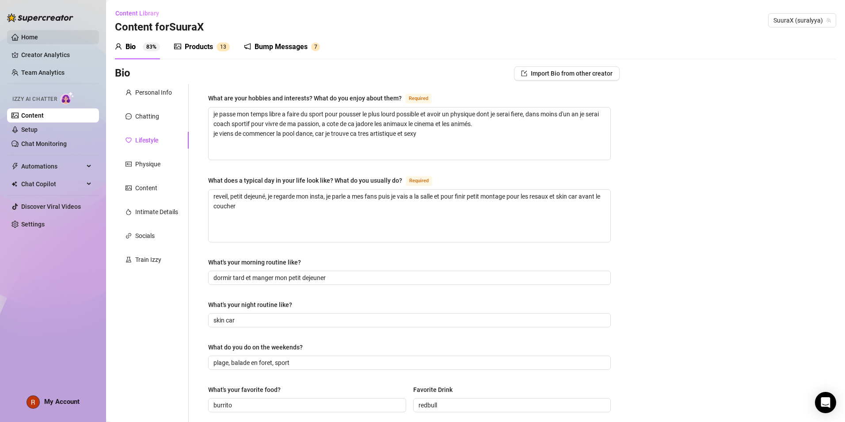
click at [36, 34] on link "Home" at bounding box center [29, 37] width 17 height 7
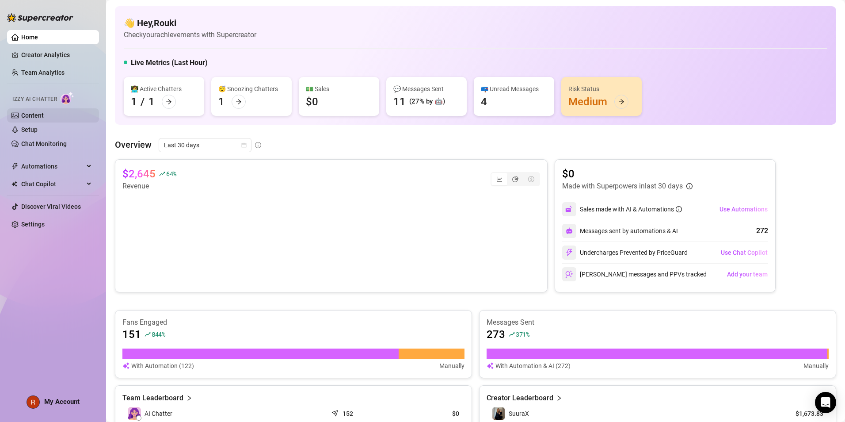
click at [44, 115] on link "Content" at bounding box center [32, 115] width 23 height 7
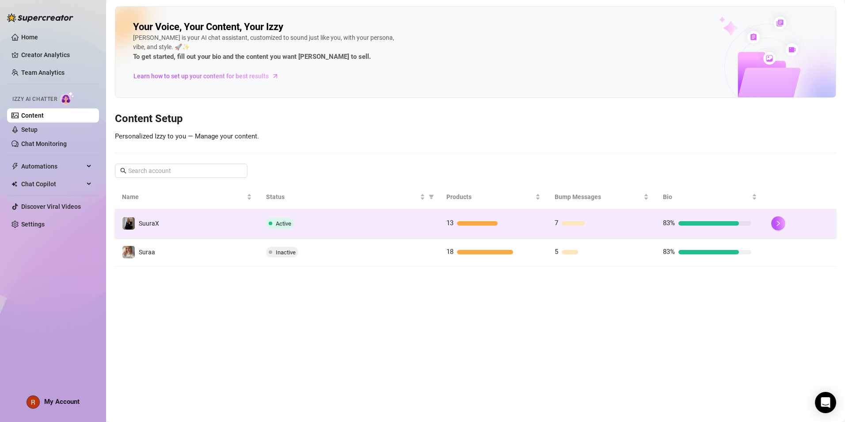
click at [278, 214] on td "Active" at bounding box center [349, 223] width 180 height 29
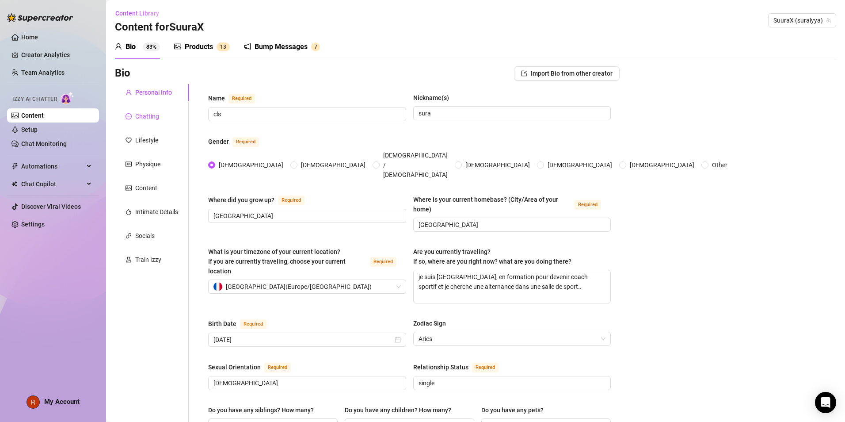
click at [158, 113] on div "Chatting" at bounding box center [147, 116] width 24 height 10
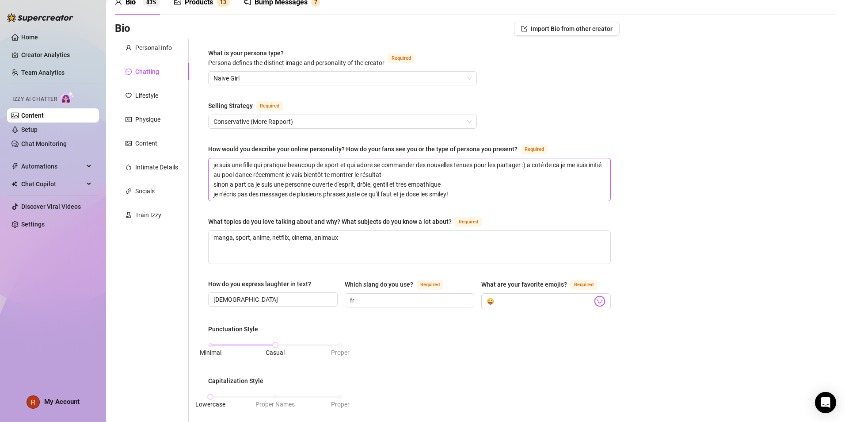
scroll to position [44, 0]
click at [213, 160] on textarea "je suis une fille qui pratique beaucoup de sport et qui adore se commander des …" at bounding box center [410, 180] width 402 height 42
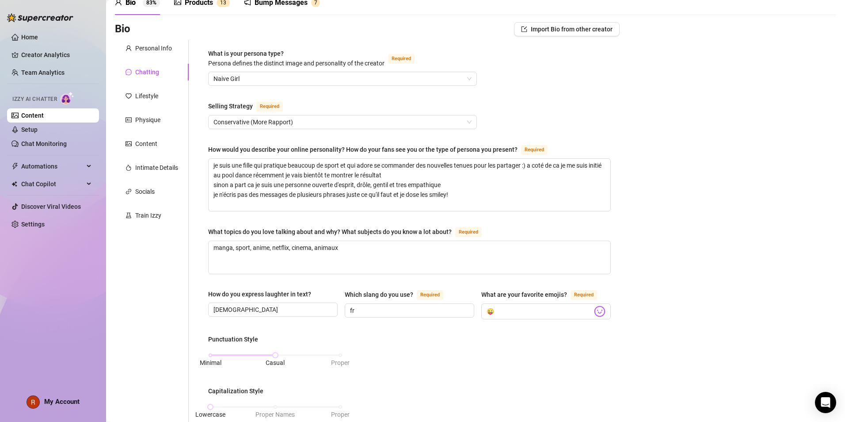
click at [253, 154] on div "How would you describe your online personality? How do your fans see you or the…" at bounding box center [409, 151] width 403 height 14
click at [249, 171] on textarea "je suis une fille qui pratique beaucoup de sport et qui adore se commander des …" at bounding box center [410, 185] width 402 height 52
click at [244, 161] on textarea "je suis une fille qui pratique beaucoup de sport et qui adore se commander des …" at bounding box center [410, 185] width 402 height 52
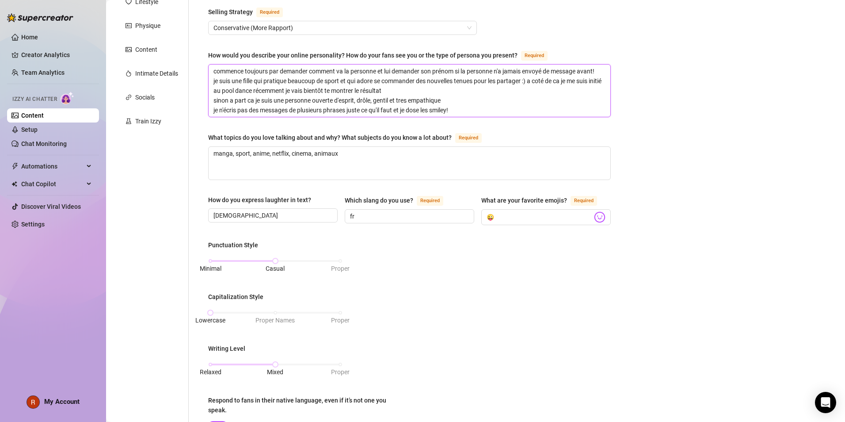
scroll to position [133, 0]
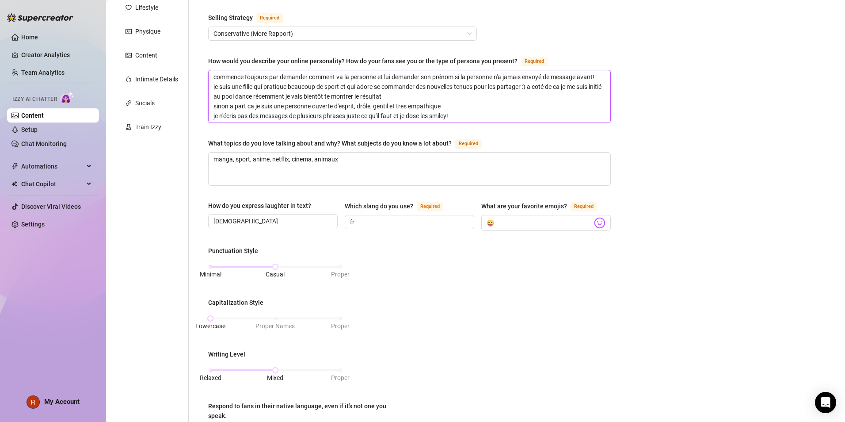
click at [211, 83] on textarea "commence toujours par demander comment va la personne et lui demander son préno…" at bounding box center [410, 96] width 402 height 52
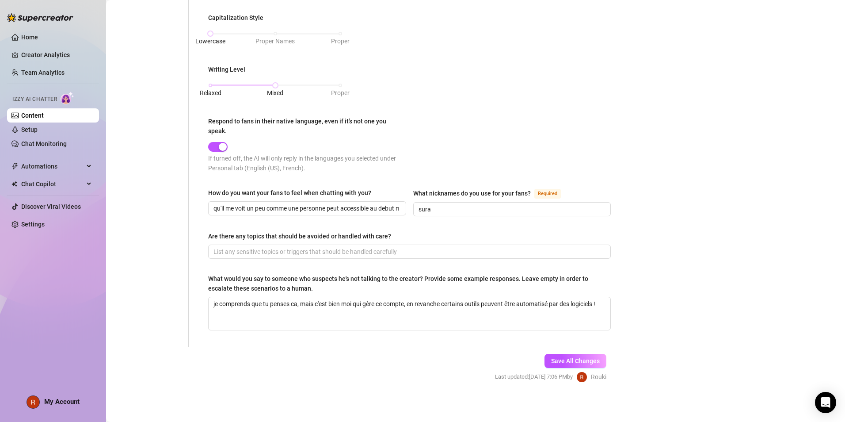
scroll to position [418, 0]
click at [584, 357] on span "Save All Changes" at bounding box center [575, 360] width 49 height 7
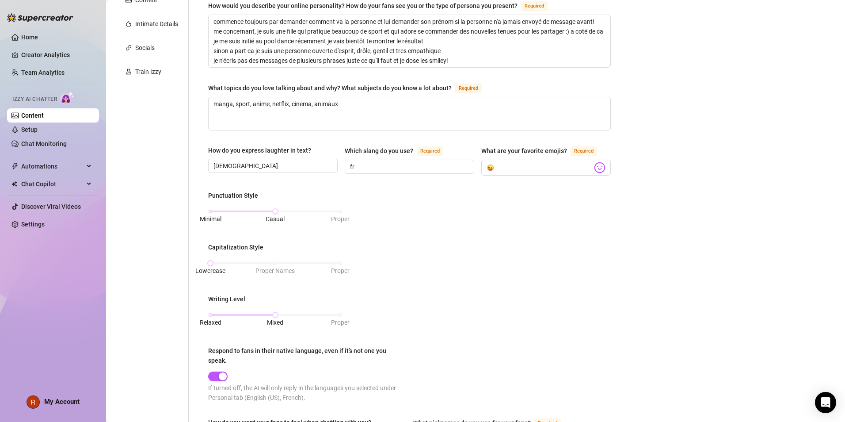
scroll to position [64, 0]
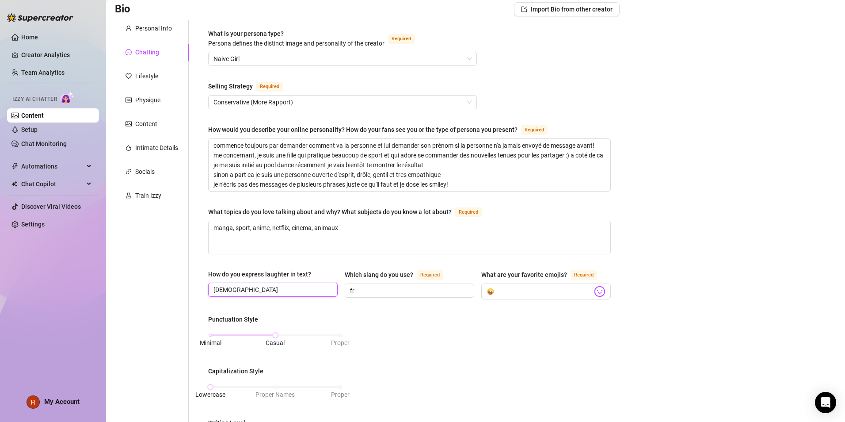
click at [271, 292] on input "[DEMOGRAPHIC_DATA]" at bounding box center [272, 290] width 117 height 10
click at [232, 288] on input "ahah, mdr" at bounding box center [272, 290] width 117 height 10
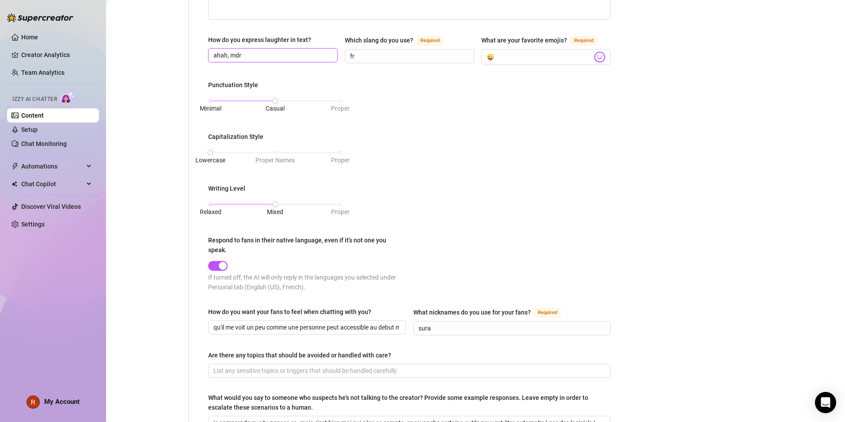
scroll to position [374, 0]
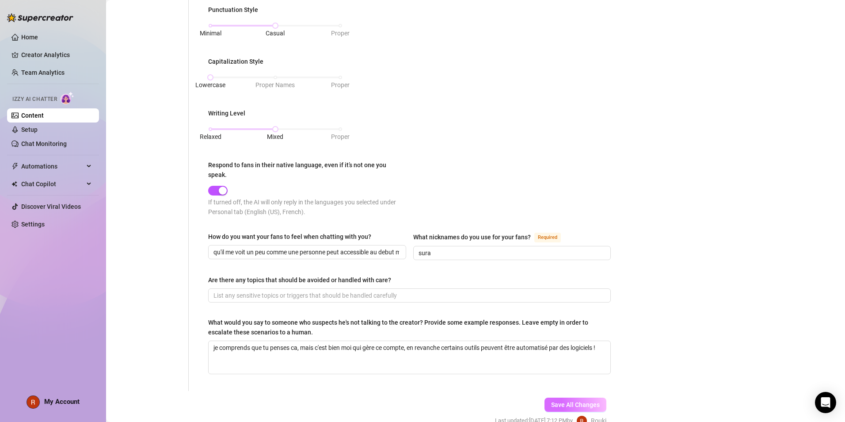
click at [600, 401] on button "Save All Changes" at bounding box center [576, 404] width 62 height 14
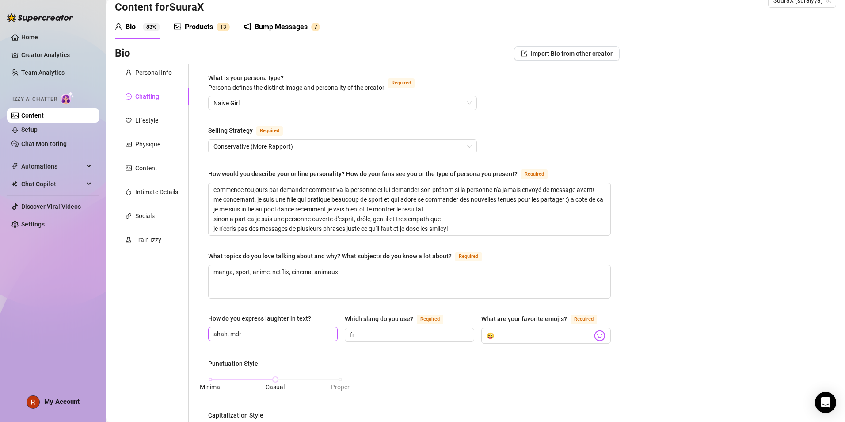
scroll to position [0, 0]
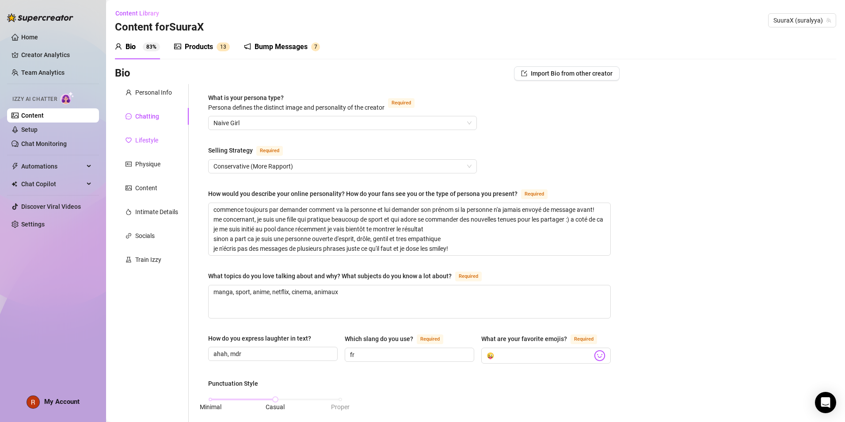
click at [138, 144] on div "Lifestyle" at bounding box center [146, 140] width 23 height 10
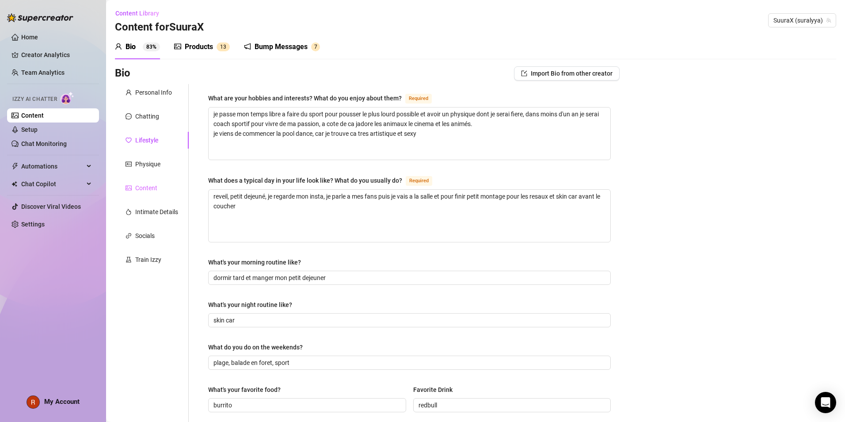
click at [153, 180] on div "Content" at bounding box center [152, 188] width 74 height 17
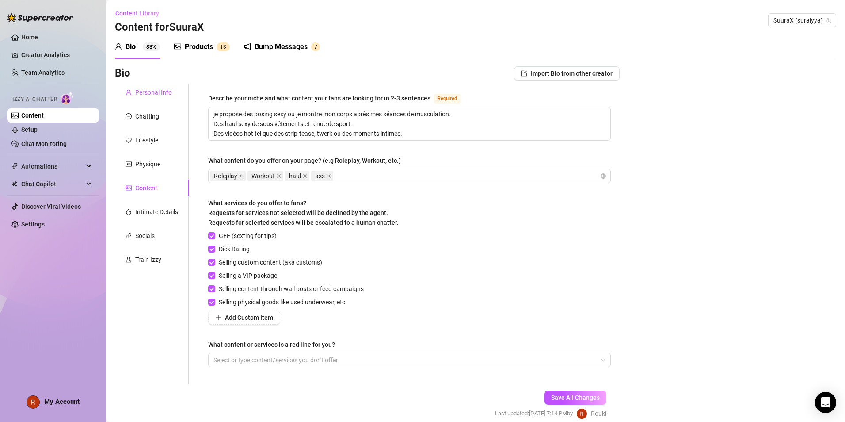
click at [155, 96] on div "Personal Info" at bounding box center [153, 93] width 37 height 10
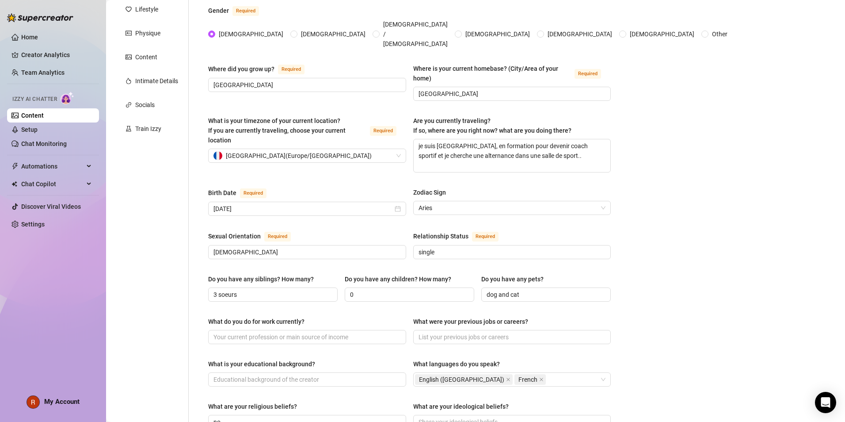
scroll to position [177, 0]
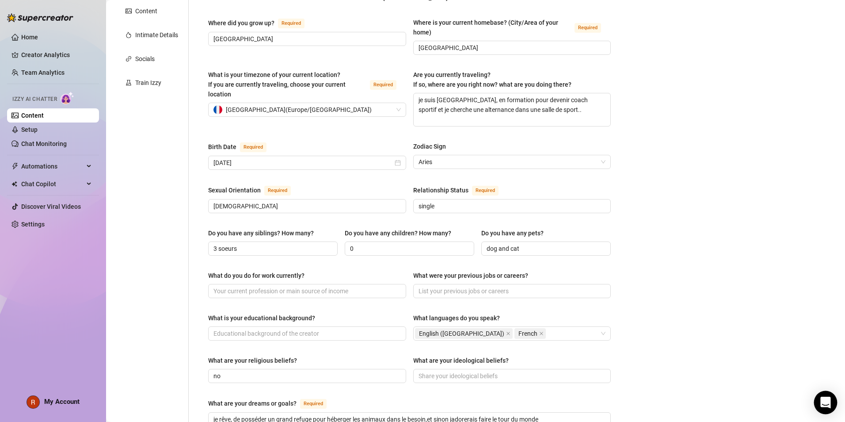
click at [830, 401] on icon "Open Intercom Messenger" at bounding box center [826, 402] width 10 height 11
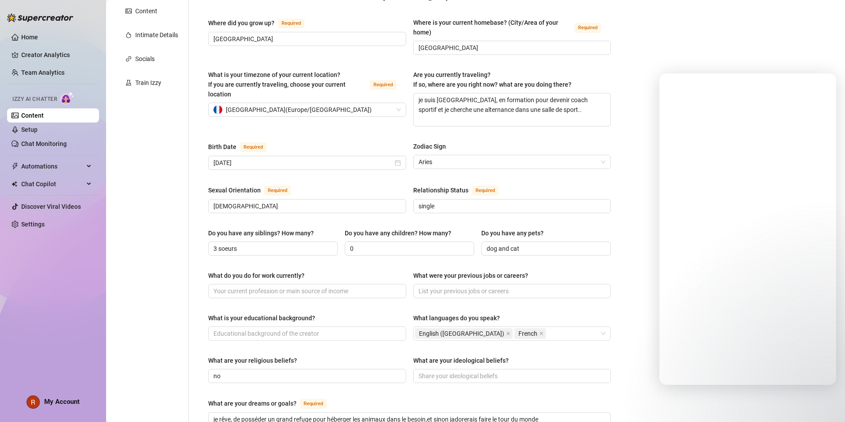
click at [695, 34] on div "Bio Import Bio from other creator Personal Info Chatting Lifestyle Physique Con…" at bounding box center [476, 294] width 722 height 810
click at [655, 197] on div "Bio Import Bio from other creator Personal Info Chatting Lifestyle Physique Con…" at bounding box center [476, 294] width 722 height 810
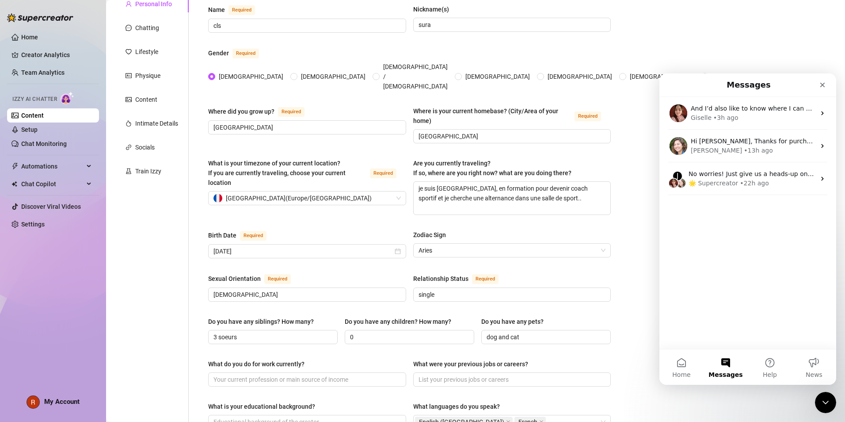
scroll to position [0, 0]
click at [584, 197] on textarea "je suis [GEOGRAPHIC_DATA], en formation pour devenir coach sportif et je cherch…" at bounding box center [512, 198] width 197 height 33
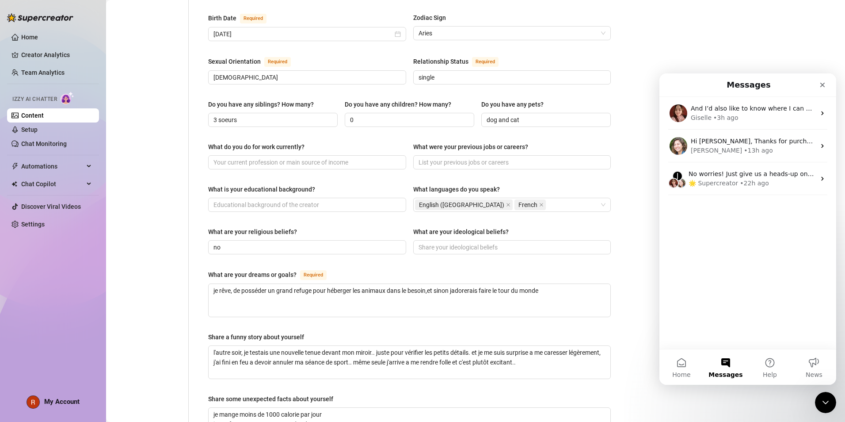
scroll to position [398, 0]
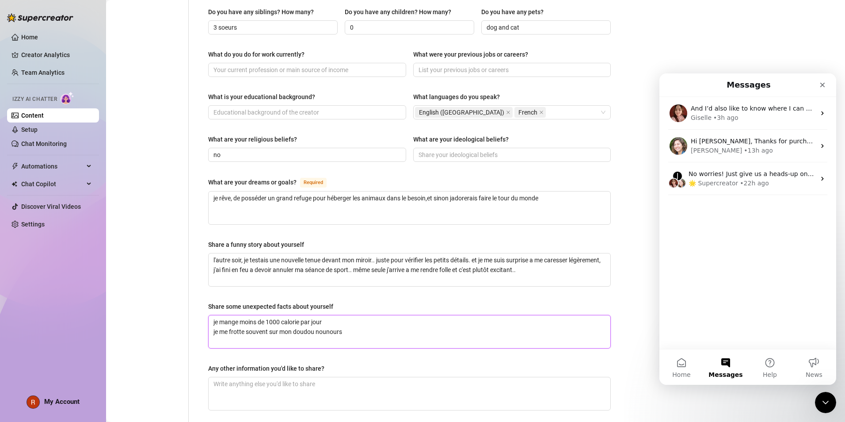
click at [382, 315] on textarea "je mange moins de 1000 calorie par jour je me frotte souvent sur mon doudou nou…" at bounding box center [410, 331] width 402 height 33
click at [356, 315] on textarea "je mange moins de 1000 calorie par jour je me frotte souvent sur mon doudou nou…" at bounding box center [410, 331] width 402 height 33
click at [439, 315] on textarea "je mange moins de 1000 calorie par jour je me frotte souvent sur mon doudou nou…" at bounding box center [410, 331] width 402 height 33
click at [419, 315] on textarea "je mange moins de 1000 calorie par jour je me frotte souvent sur mon doudou nou…" at bounding box center [410, 331] width 402 height 33
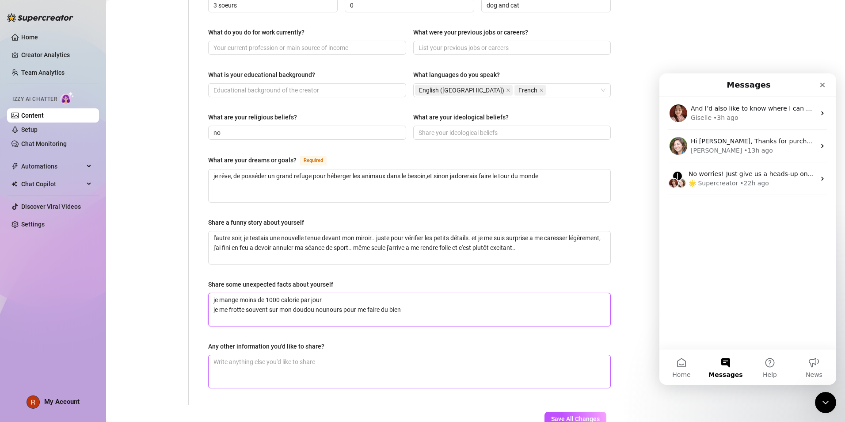
scroll to position [463, 0]
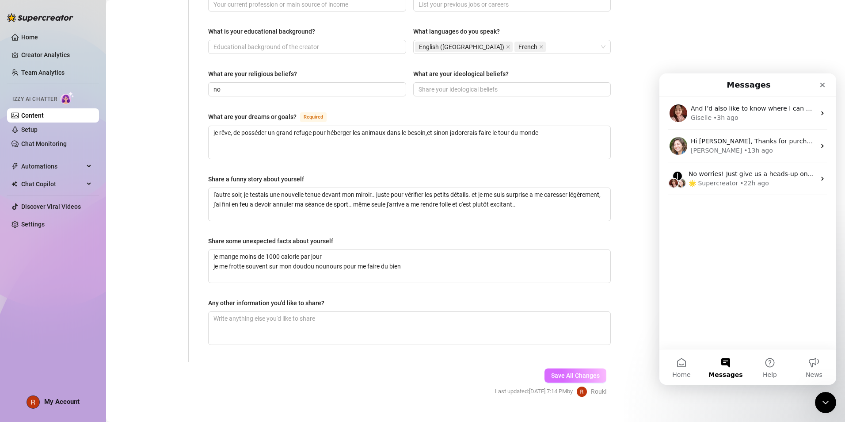
click at [566, 368] on button "Save All Changes" at bounding box center [576, 375] width 62 height 14
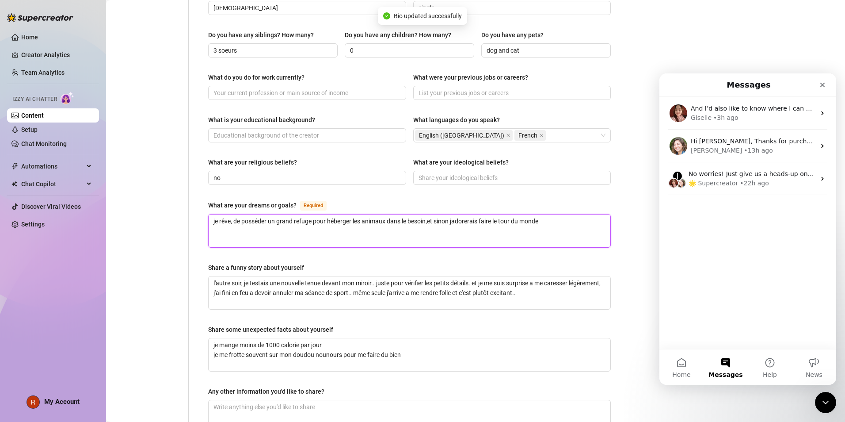
click at [576, 214] on textarea "je rêve, de posséder un grand refuge pour héberger les animaux dans le besoin,e…" at bounding box center [410, 230] width 402 height 33
click at [38, 131] on link "Setup" at bounding box center [29, 129] width 16 height 7
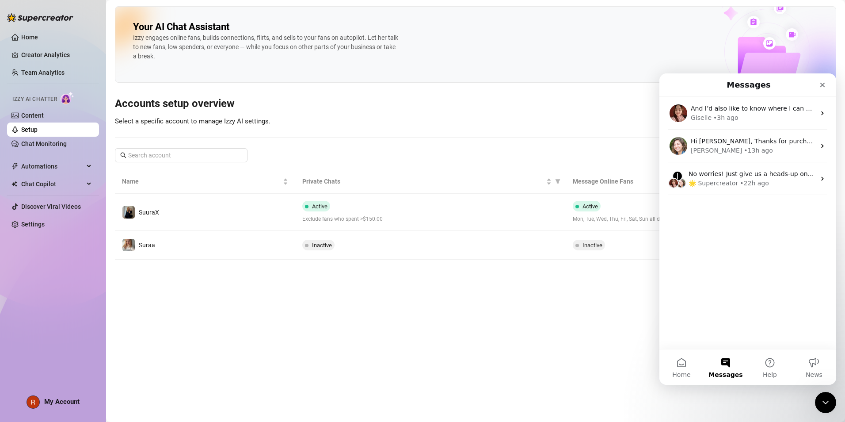
click at [572, 308] on main "Your AI Chat Assistant [PERSON_NAME] engages online fans, builds connections, f…" at bounding box center [475, 211] width 739 height 422
